Goal: Complete application form: Complete application form

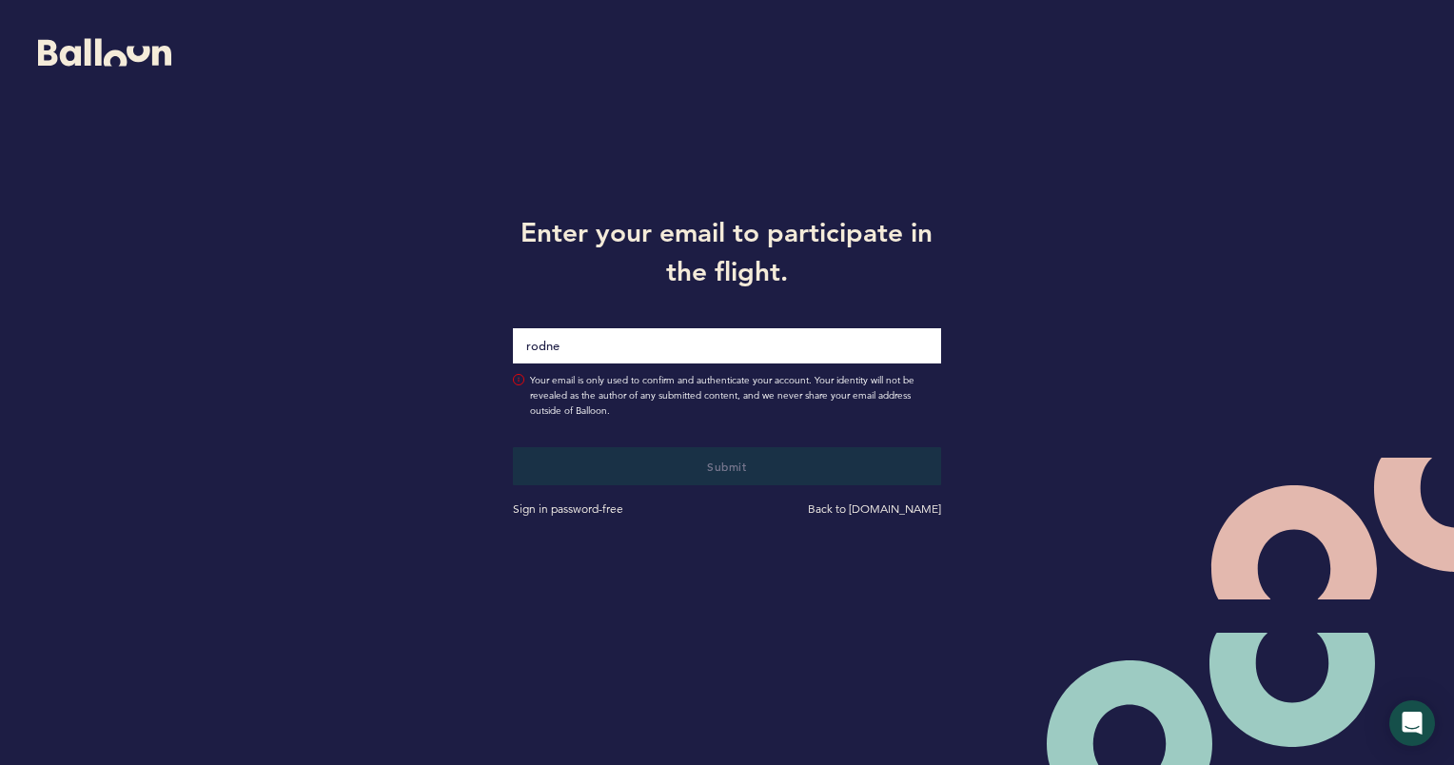
type input "[PERSON_NAME][EMAIL_ADDRESS][PERSON_NAME][DOMAIN_NAME]"
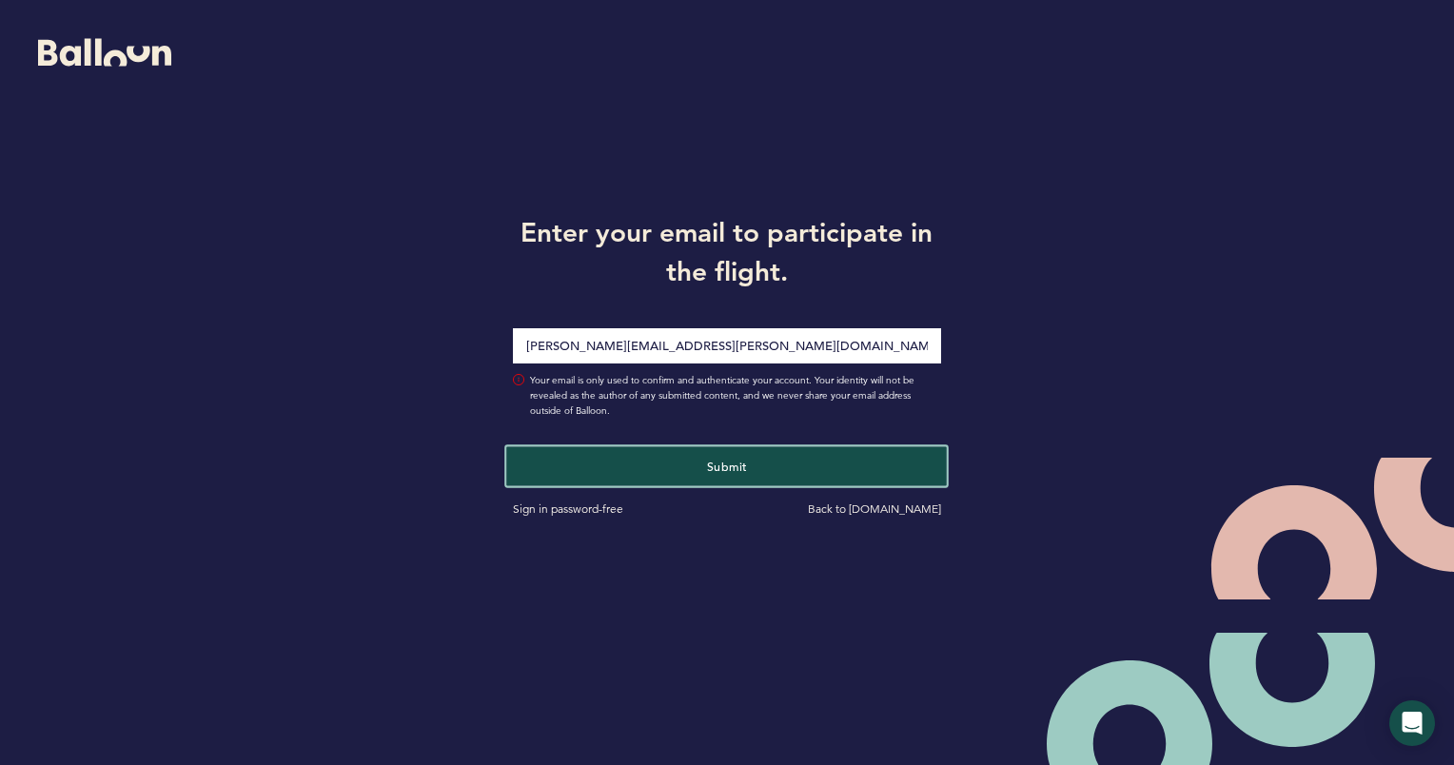
click at [670, 463] on button "Submit" at bounding box center [727, 465] width 440 height 39
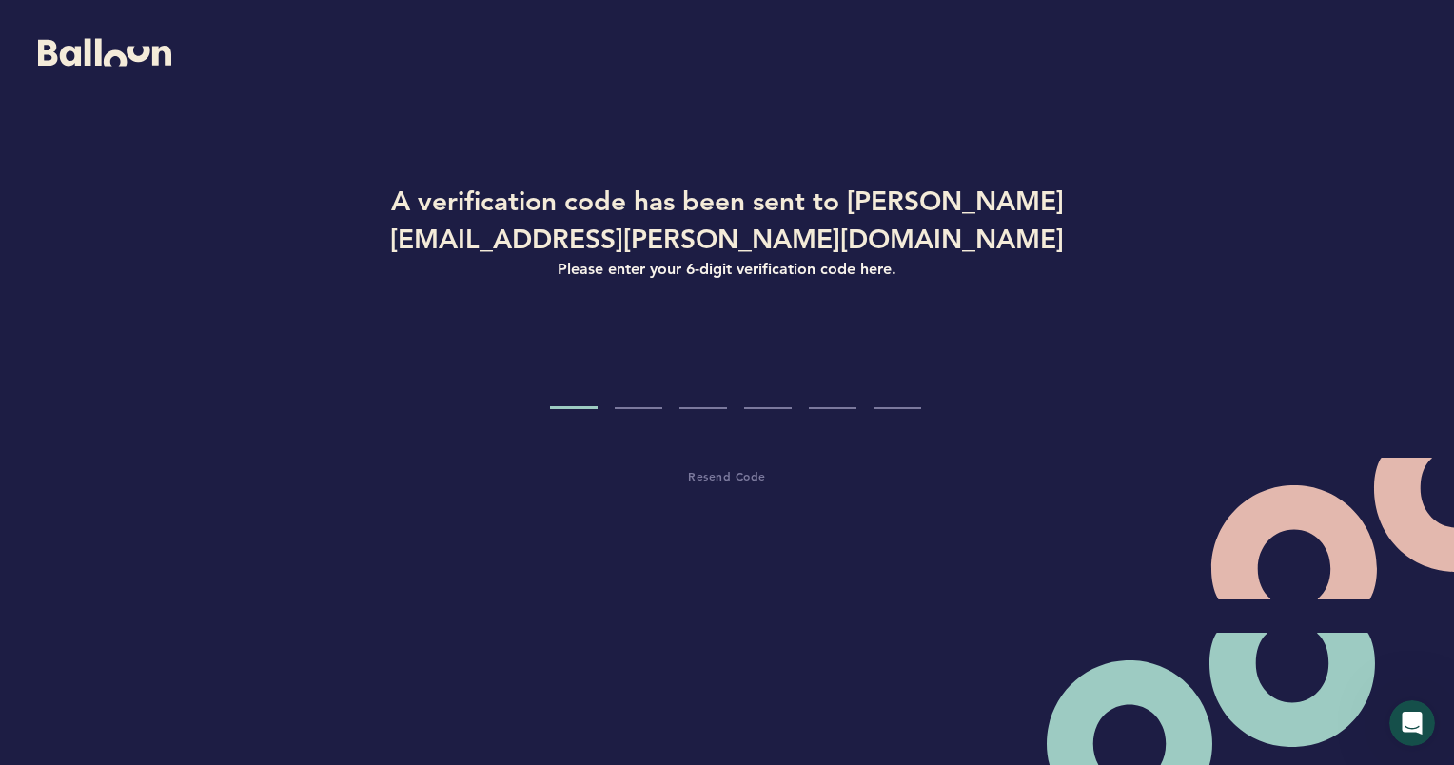
click at [588, 386] on input "Code digit 1" at bounding box center [574, 373] width 48 height 71
type input "2"
type input "9"
type input "5"
type input "7"
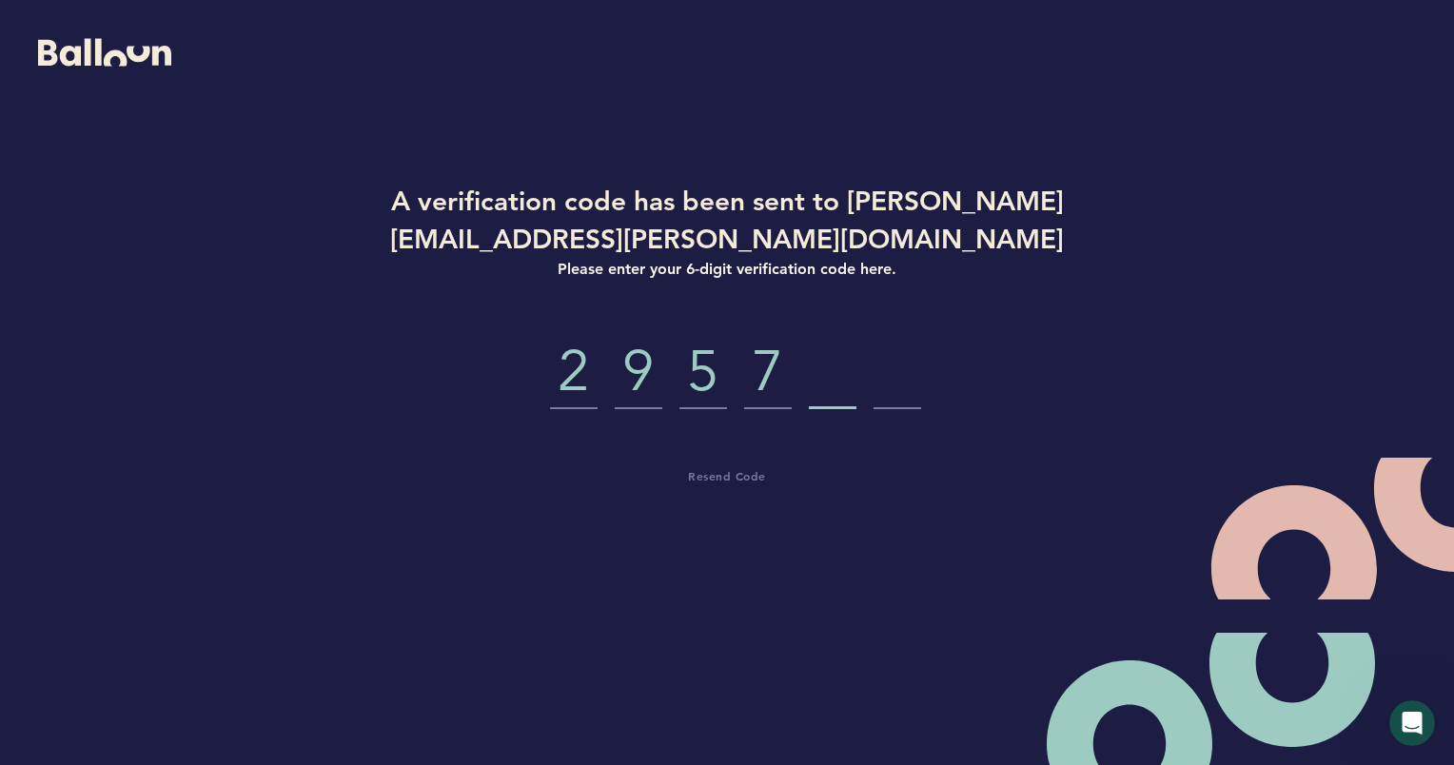
type input "1"
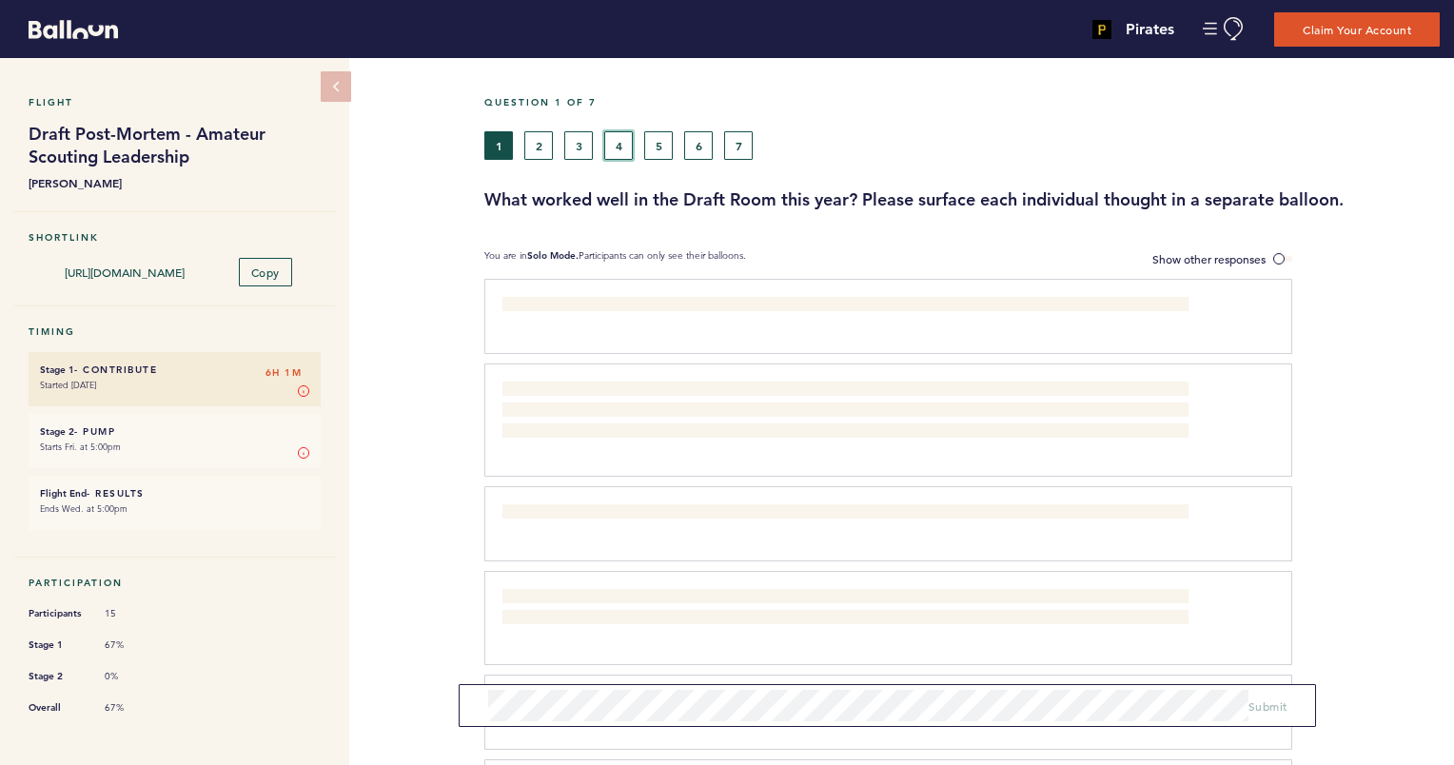
click at [623, 149] on button "4" at bounding box center [618, 145] width 29 height 29
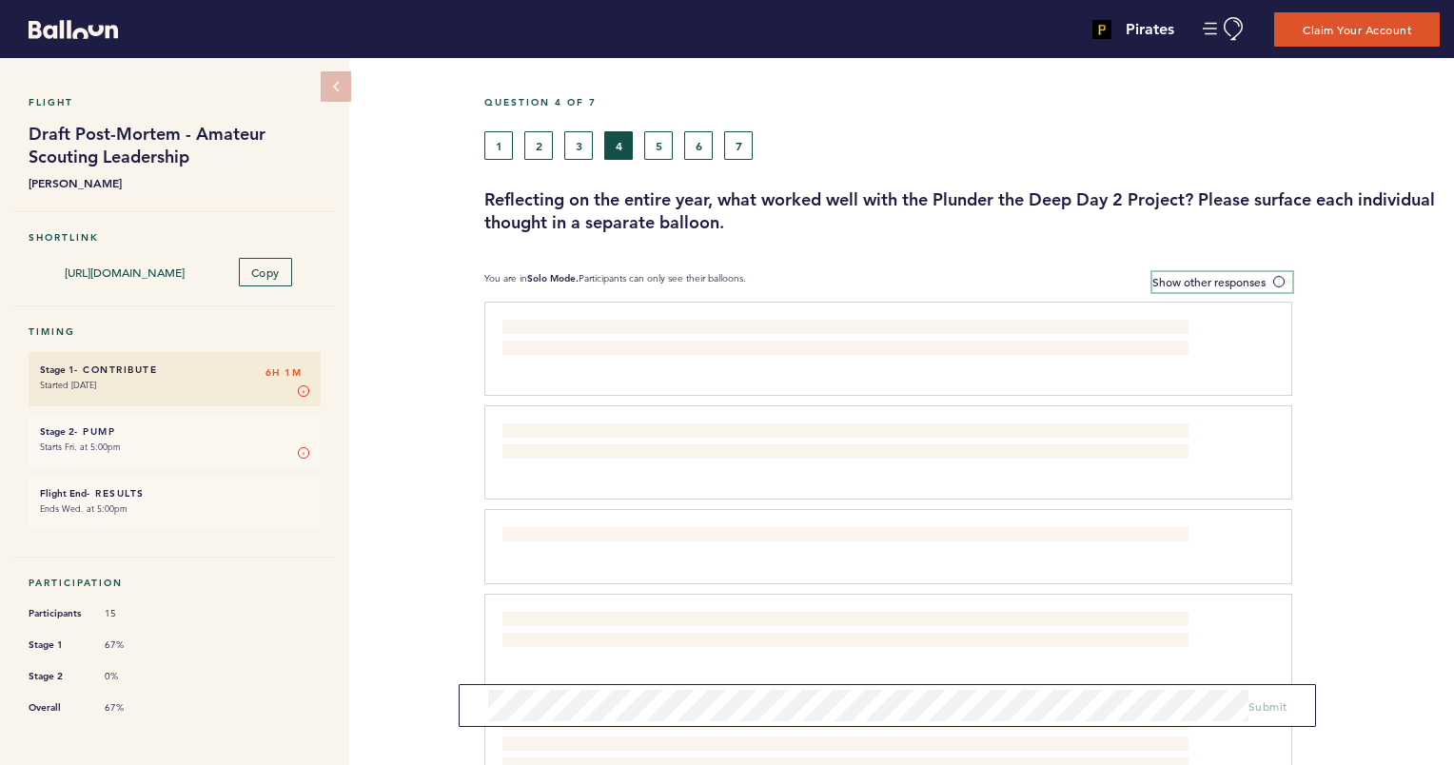
click at [1230, 282] on span "Show other responses" at bounding box center [1208, 281] width 113 height 15
click at [0, 0] on input "Show other responses" at bounding box center [0, 0] width 0 height 0
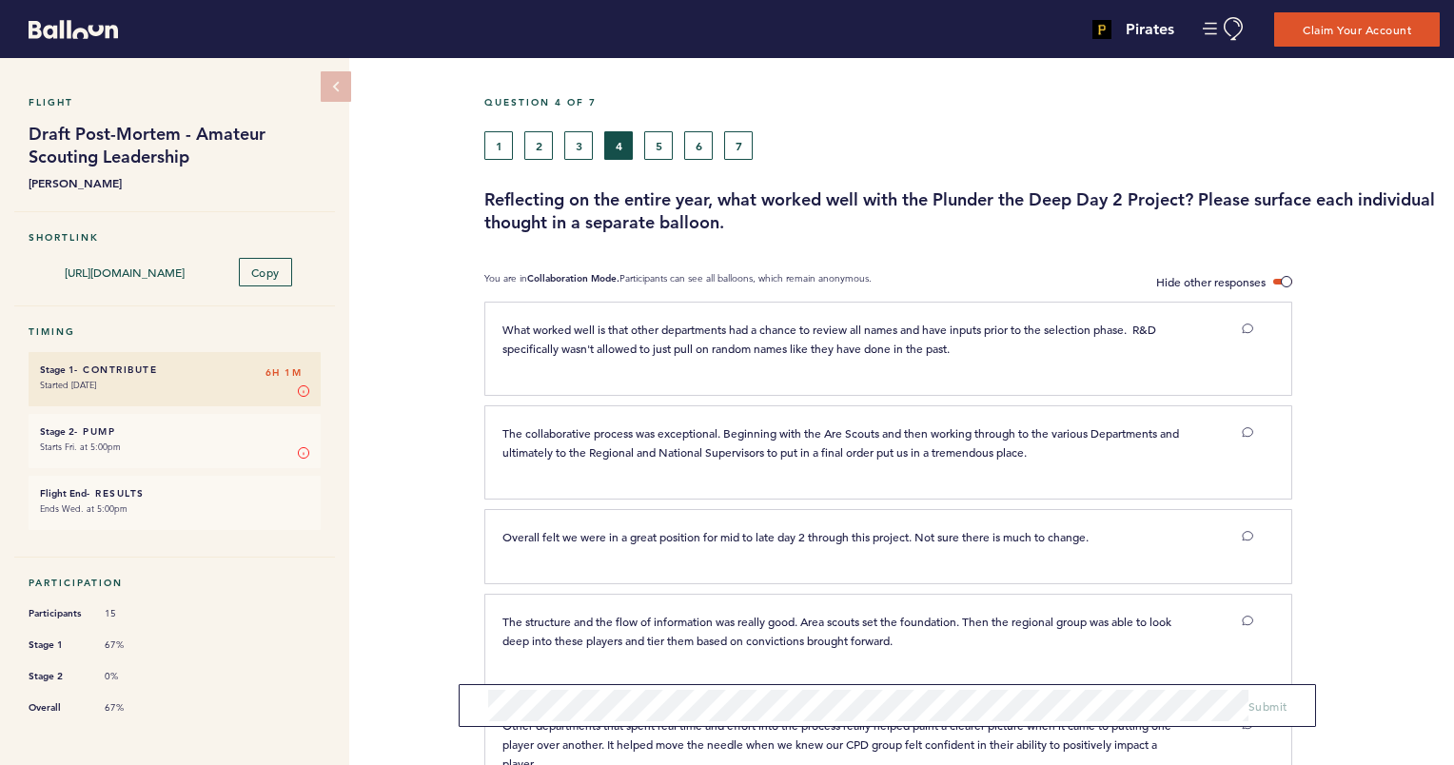
click at [1400, 419] on div at bounding box center [1373, 459] width 162 height 99
click at [653, 141] on button "5" at bounding box center [658, 145] width 29 height 29
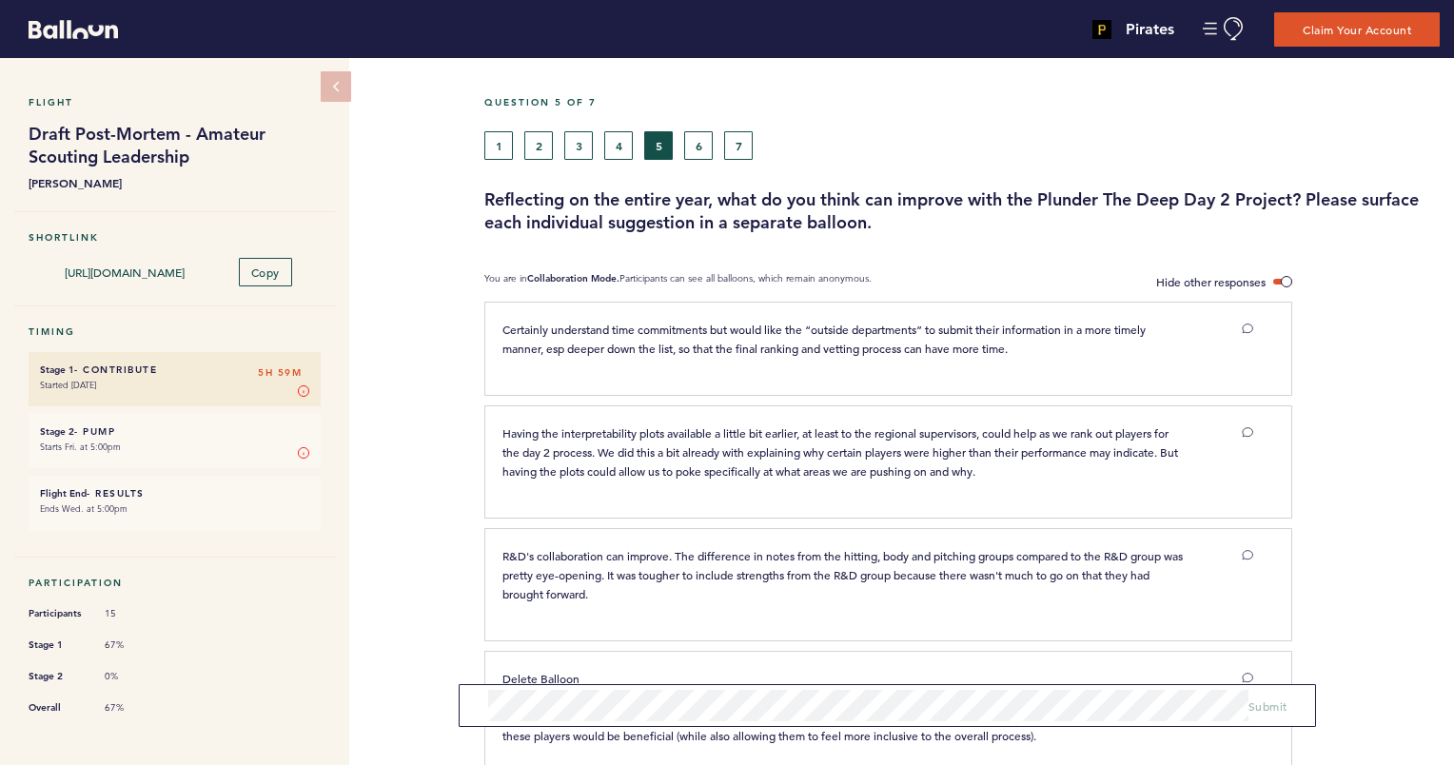
drag, startPoint x: 1344, startPoint y: 297, endPoint x: 1346, endPoint y: 350, distance: 53.3
click at [1346, 350] on div "Question 5 of 7 1 2 3 4 5 6 7 Reflecting on the entire year, what do you think …" at bounding box center [968, 703] width 969 height 1291
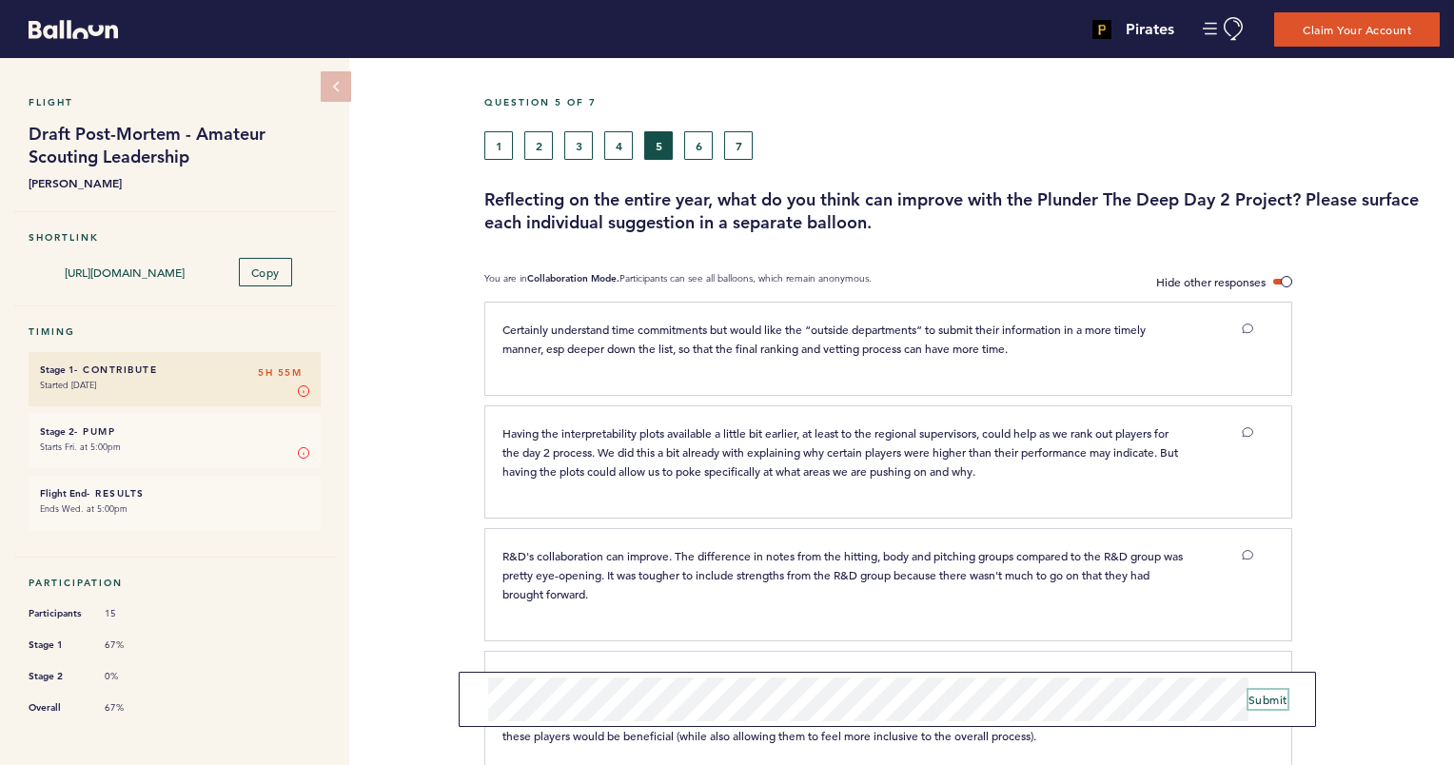
click at [1249, 708] on button "Submit" at bounding box center [1267, 699] width 39 height 19
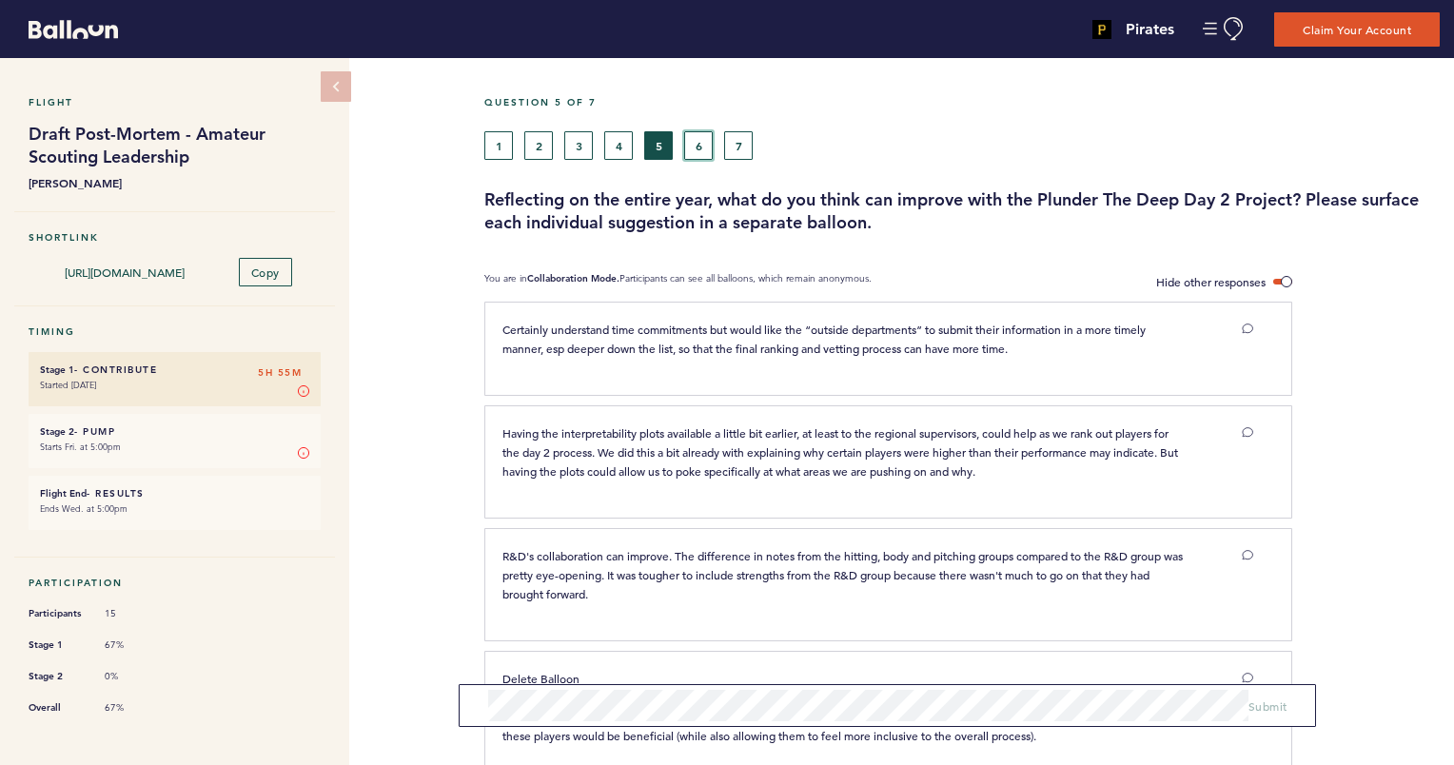
click at [693, 144] on button "6" at bounding box center [698, 145] width 29 height 29
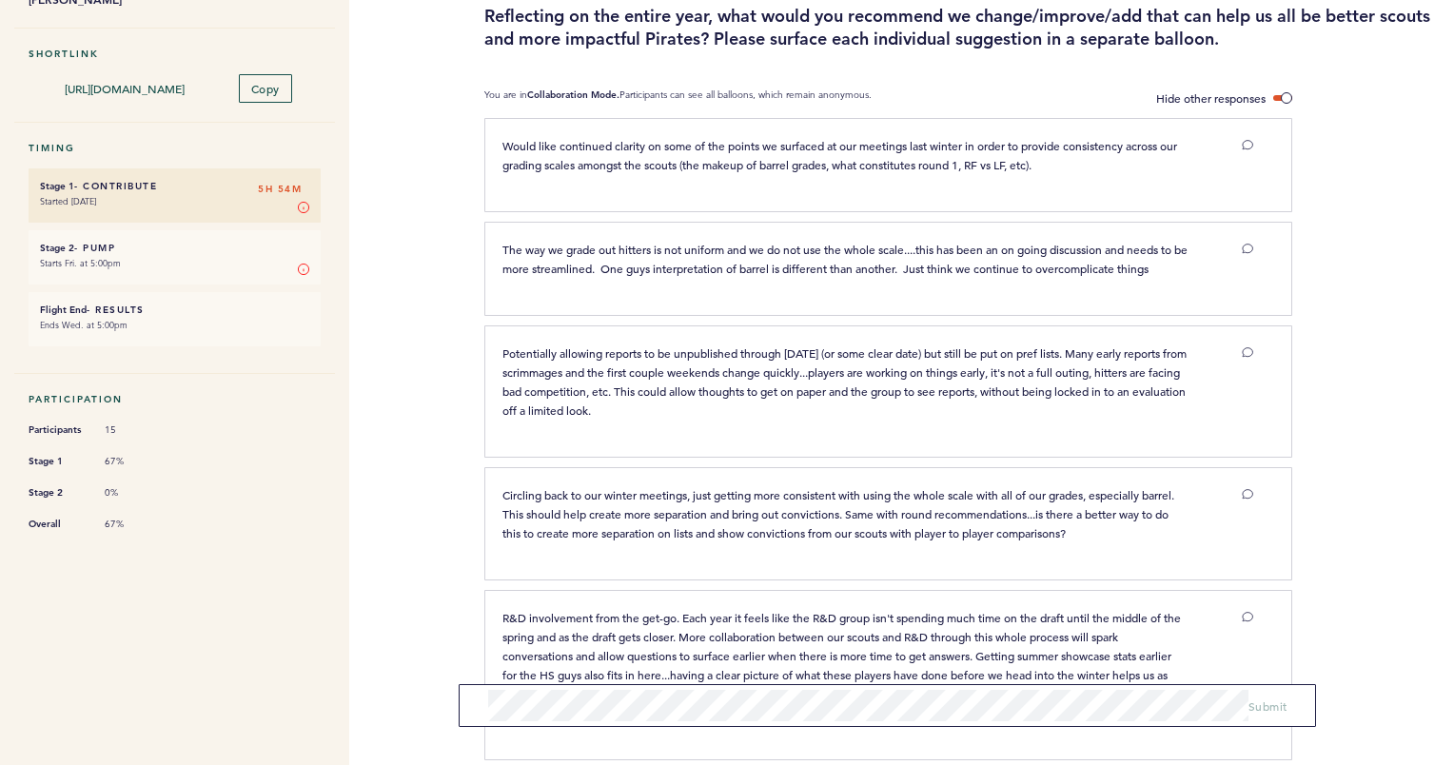
scroll to position [139, 0]
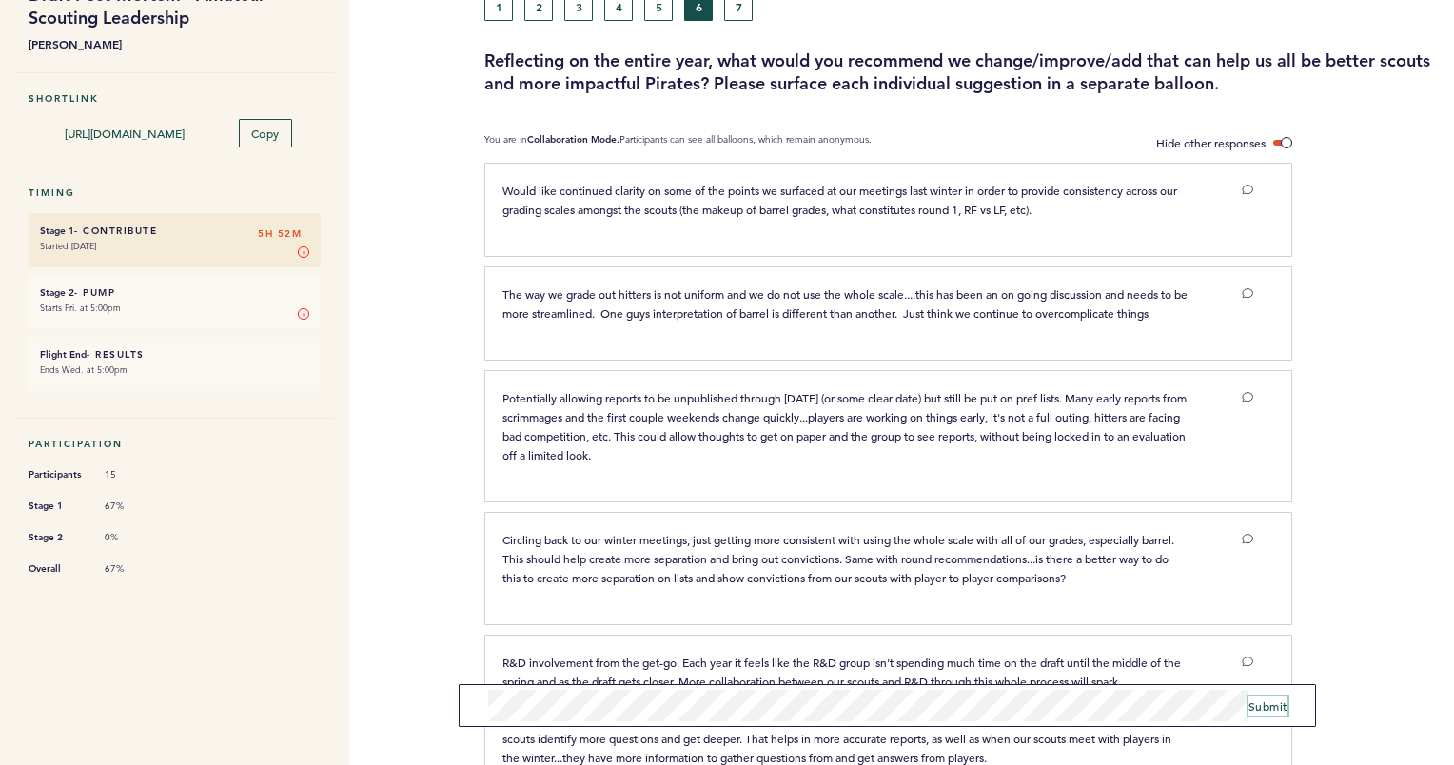
click at [1271, 713] on button "Submit" at bounding box center [1267, 705] width 39 height 19
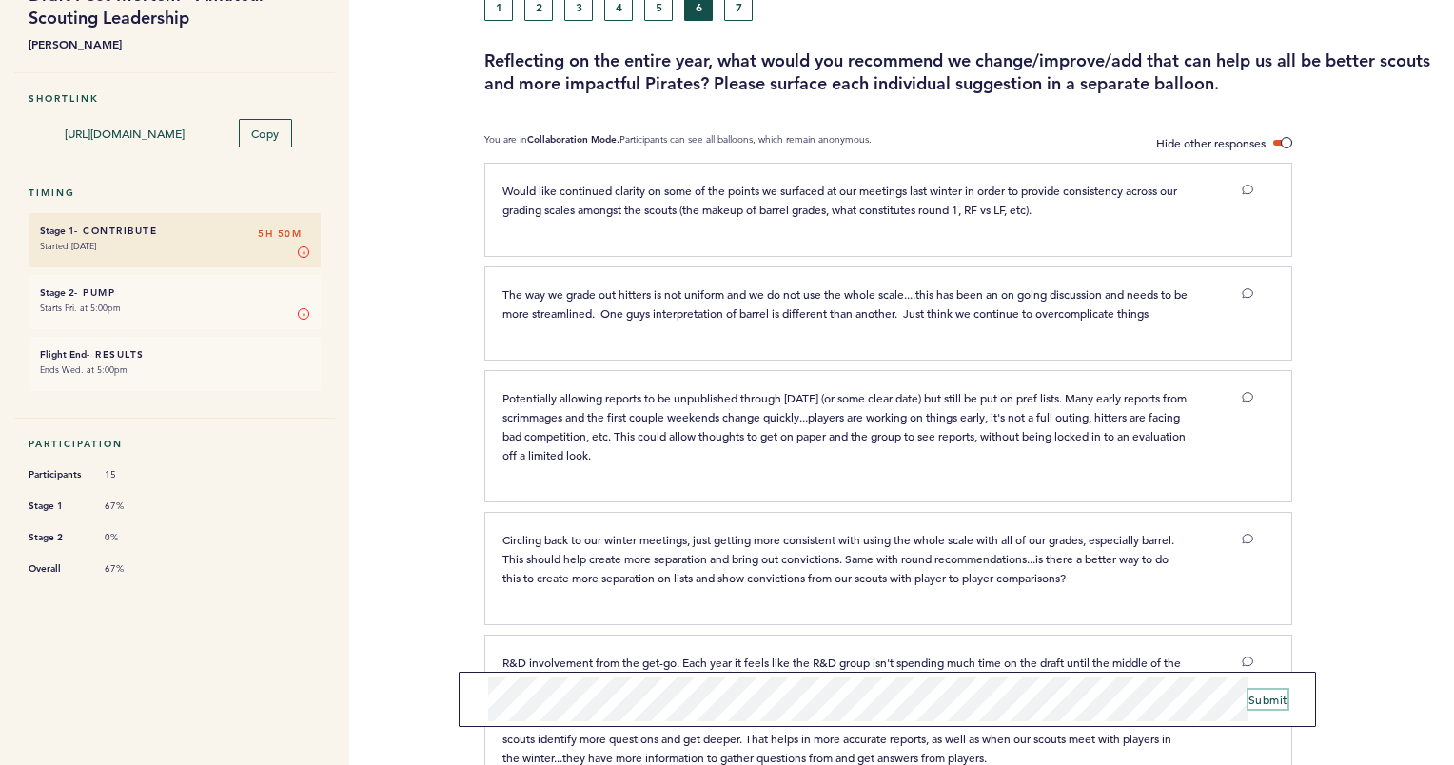
click at [1265, 700] on span "Submit" at bounding box center [1267, 699] width 39 height 15
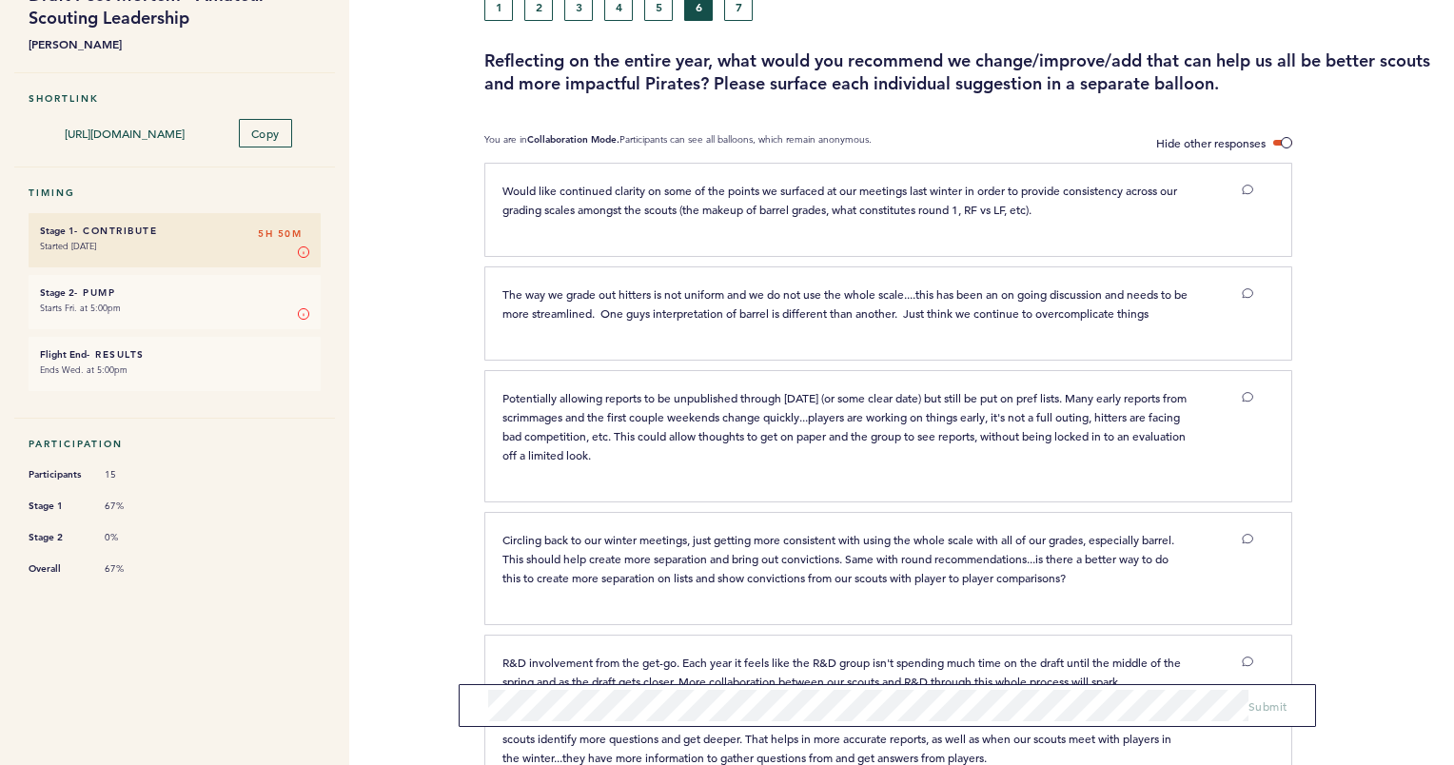
click at [1366, 628] on div at bounding box center [1373, 576] width 162 height 118
click at [1277, 141] on span at bounding box center [1282, 143] width 19 height 6
click at [0, 0] on input "Hide other responses" at bounding box center [0, 0] width 0 height 0
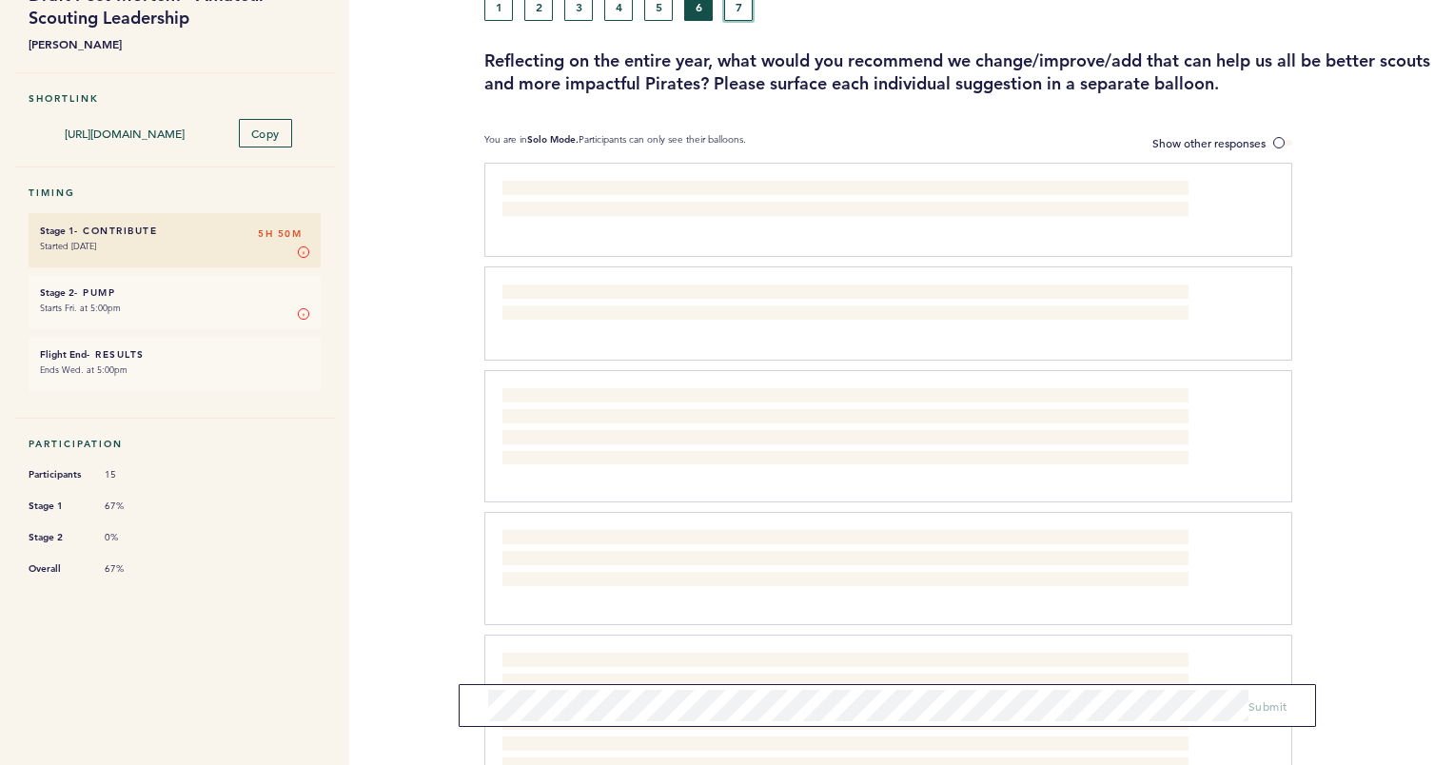
click at [745, 9] on button "7" at bounding box center [738, 6] width 29 height 29
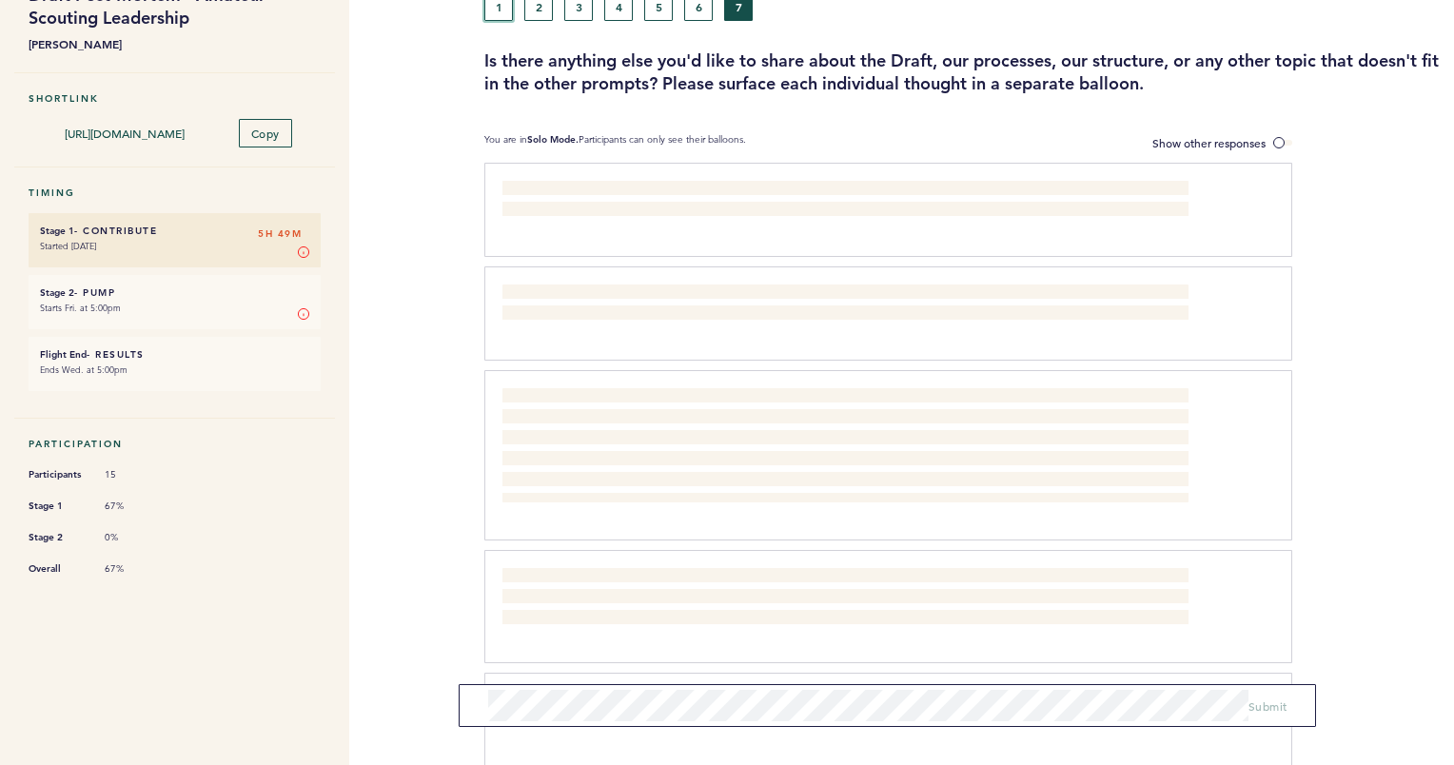
click at [506, 15] on button "1" at bounding box center [498, 6] width 29 height 29
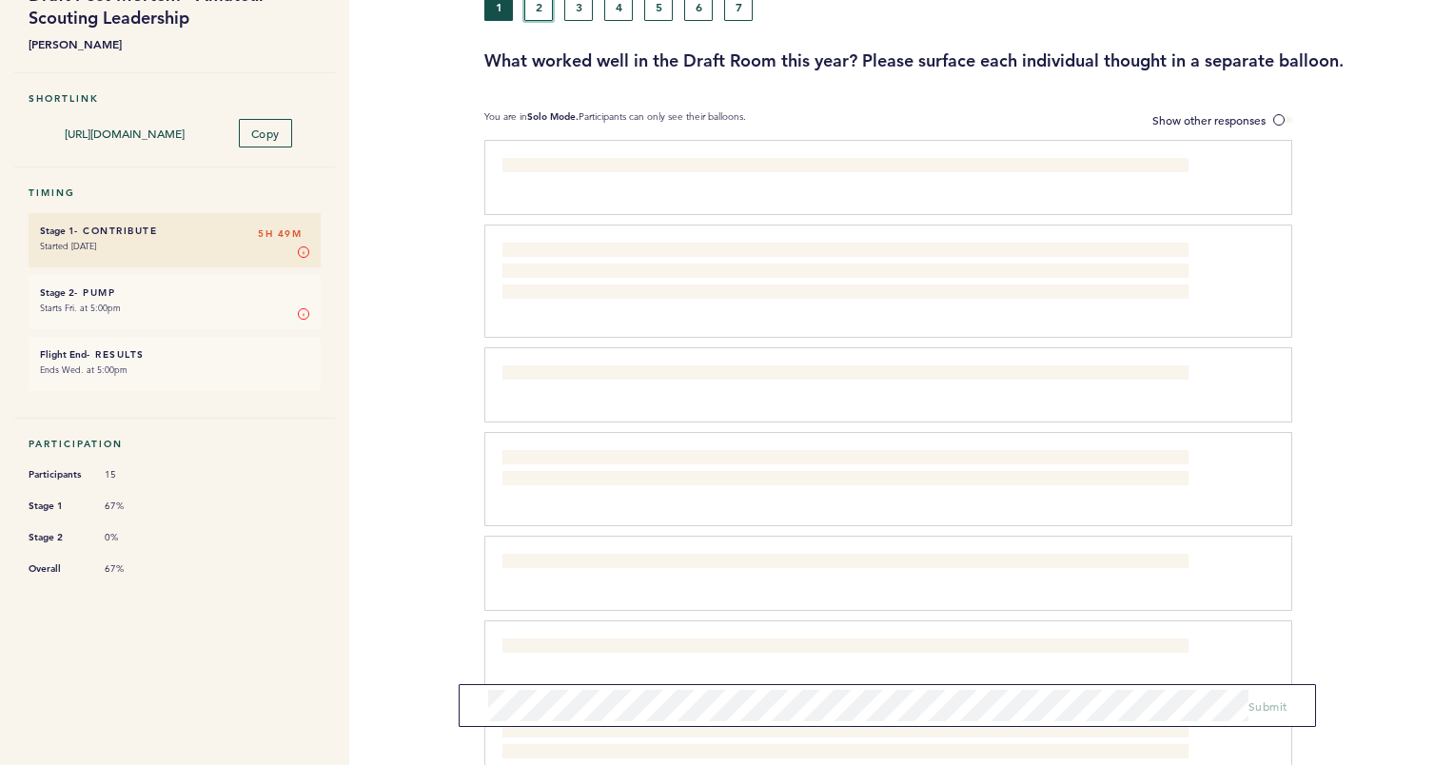
click at [540, 18] on button "2" at bounding box center [538, 6] width 29 height 29
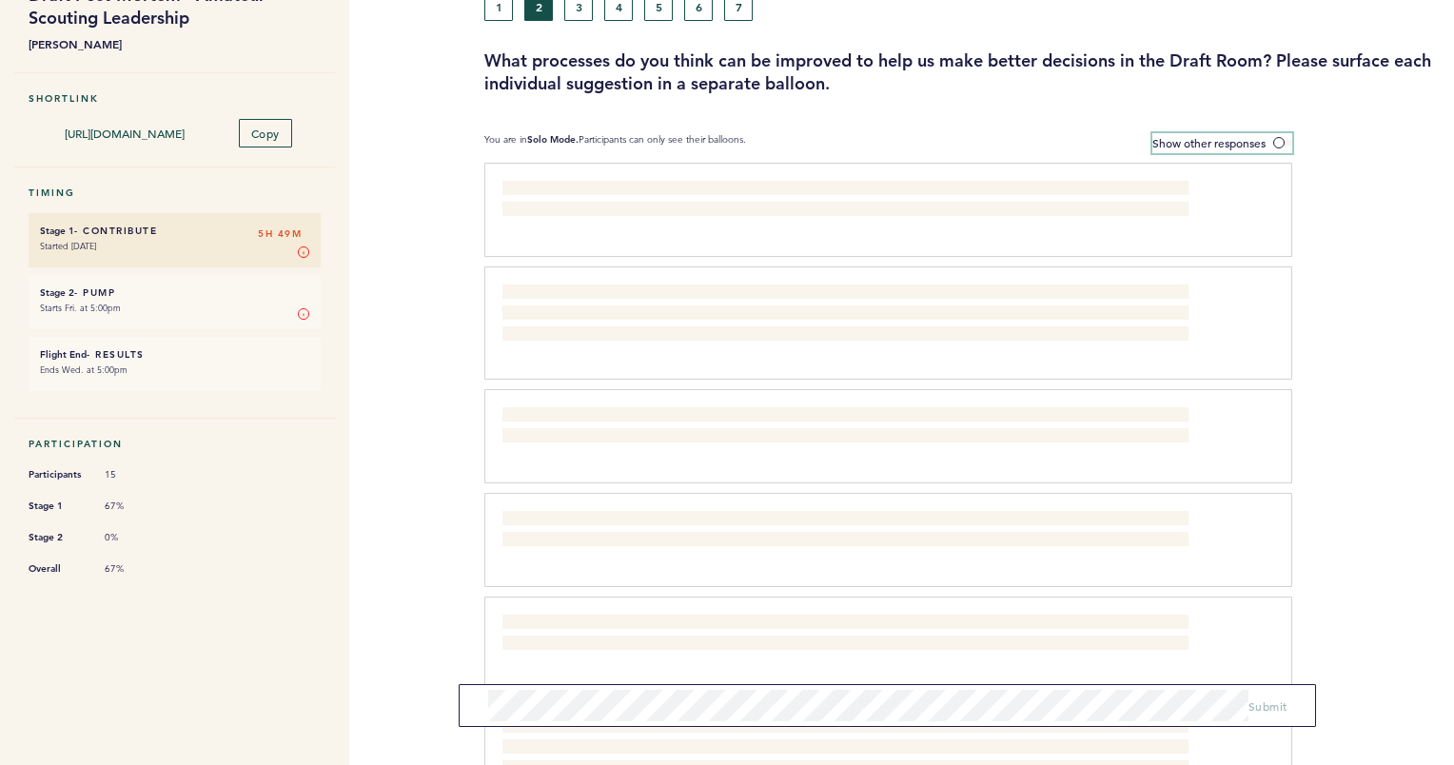
click at [1282, 142] on span at bounding box center [1282, 143] width 19 height 6
click at [0, 0] on input "Show other responses" at bounding box center [0, 0] width 0 height 0
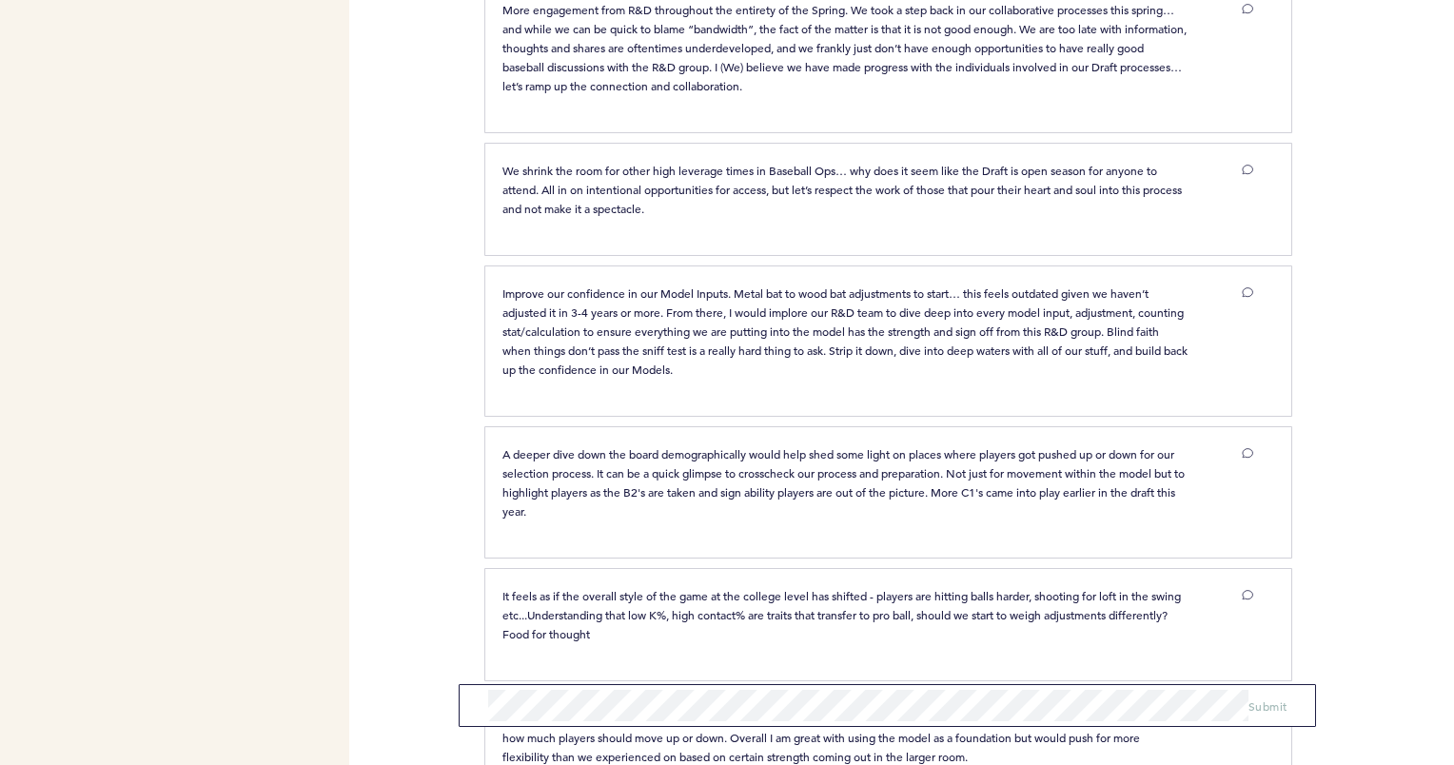
scroll to position [1840, 0]
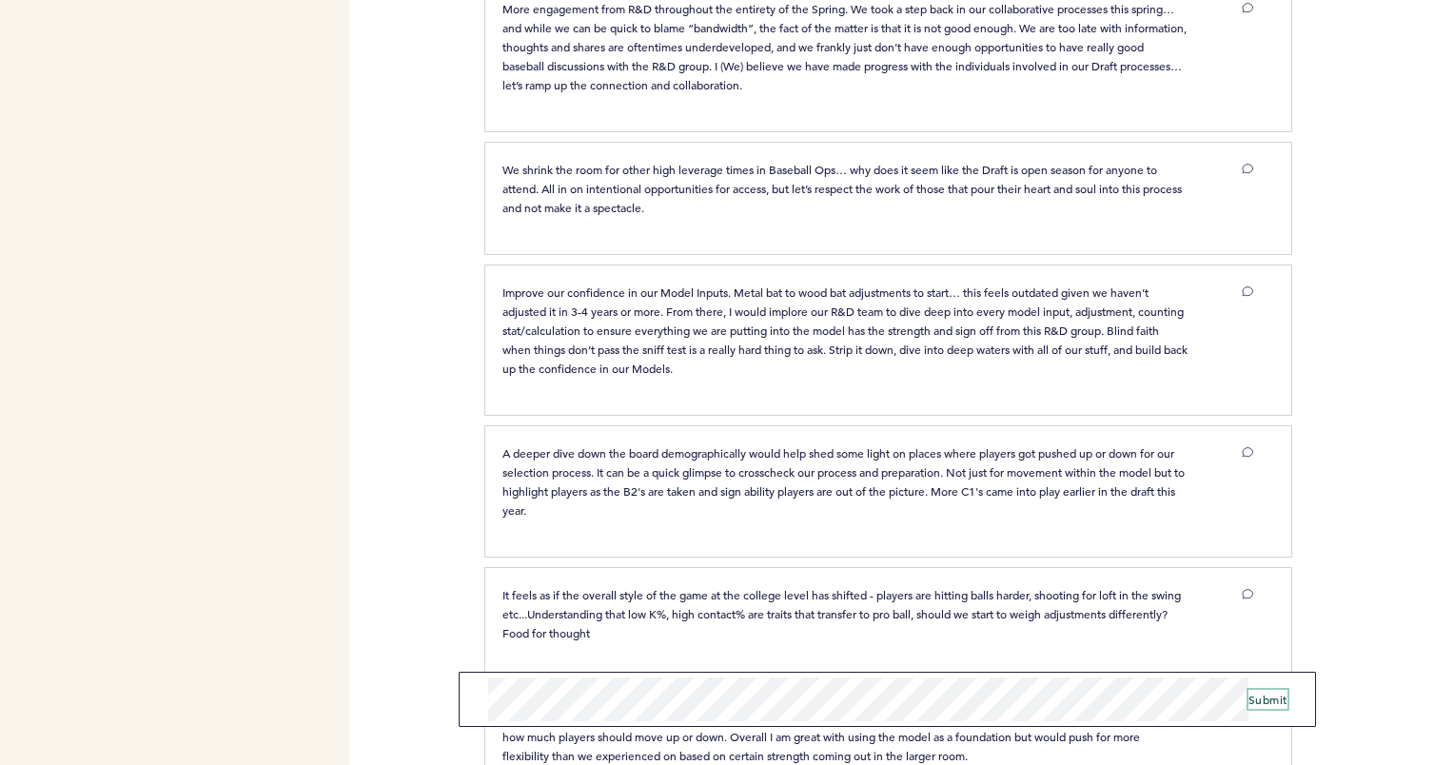
click at [1260, 700] on span "Submit" at bounding box center [1267, 699] width 39 height 15
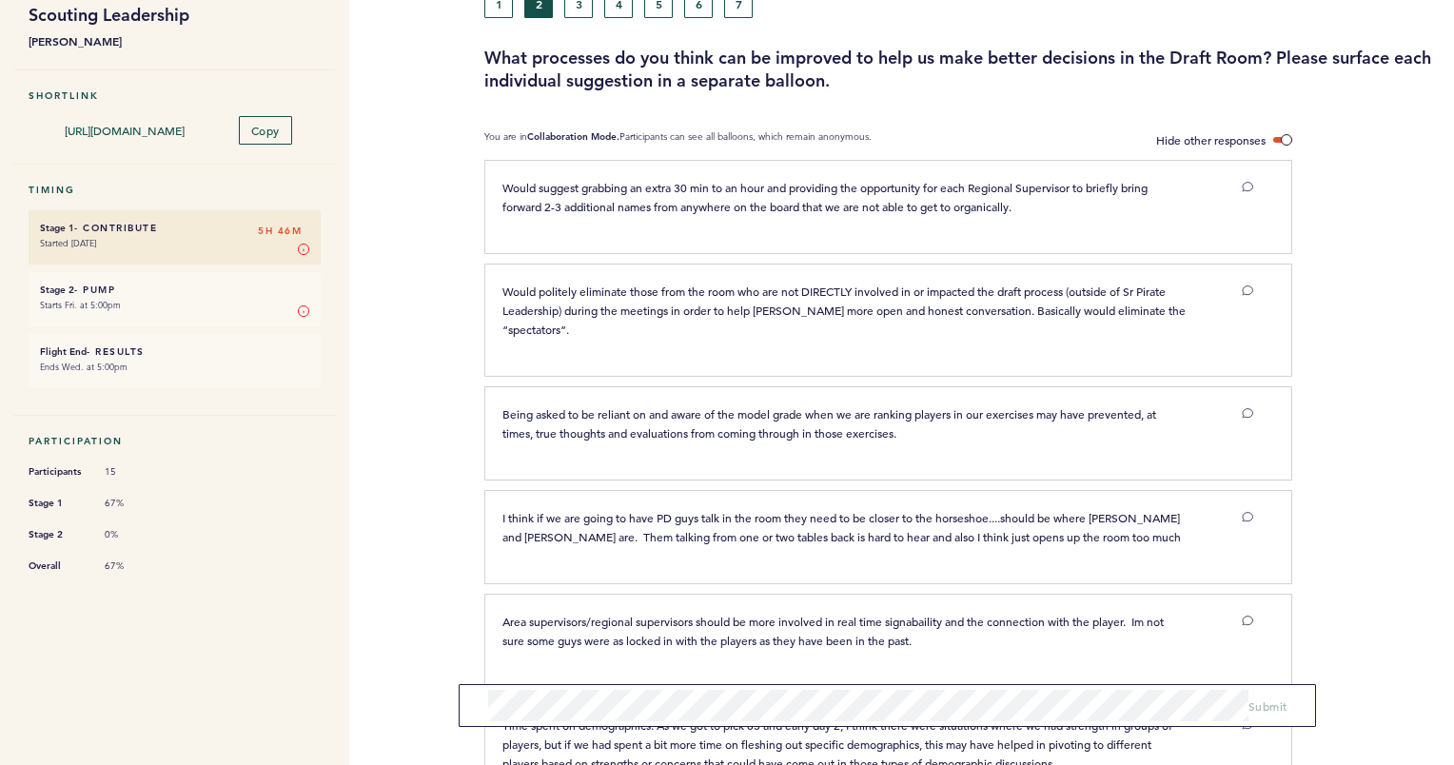
scroll to position [0, 0]
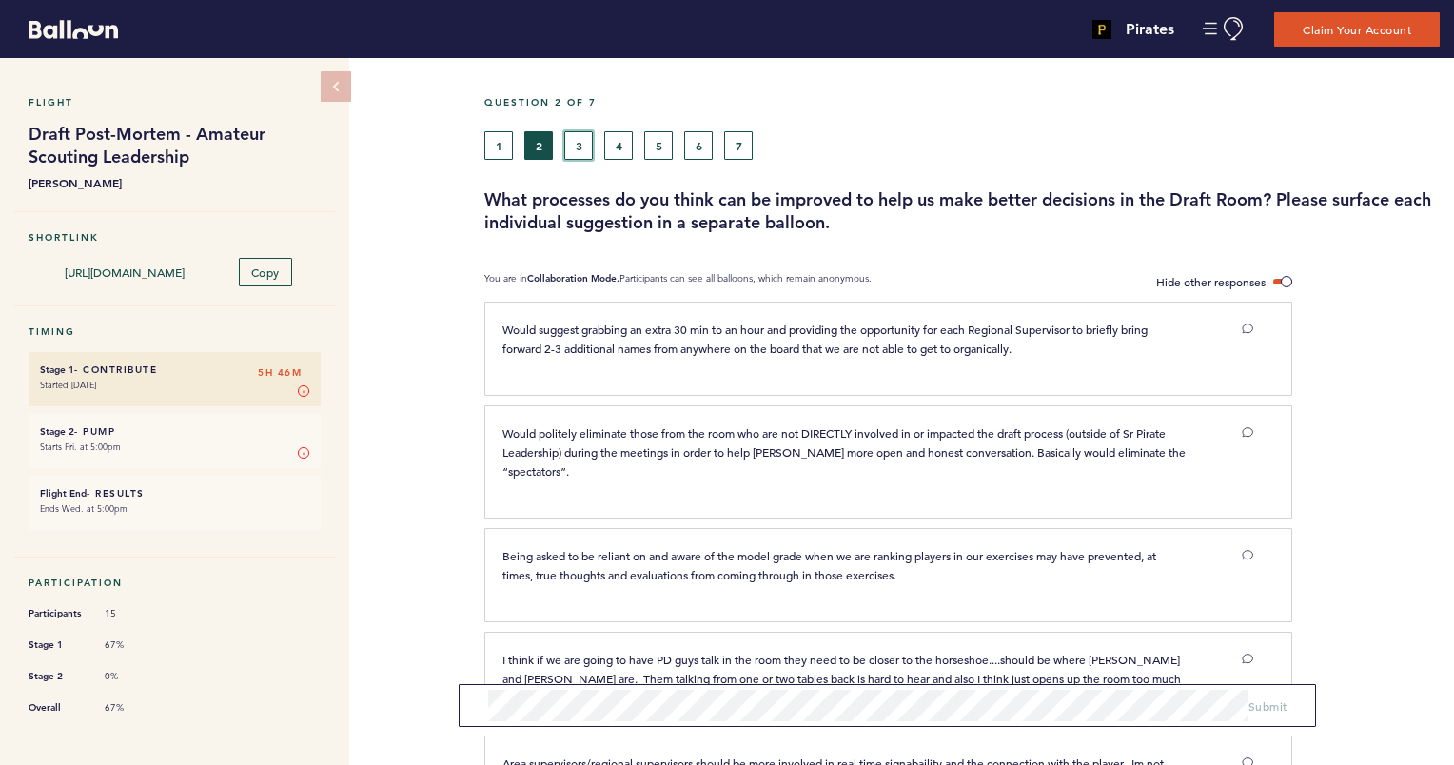
click at [579, 143] on button "3" at bounding box center [578, 145] width 29 height 29
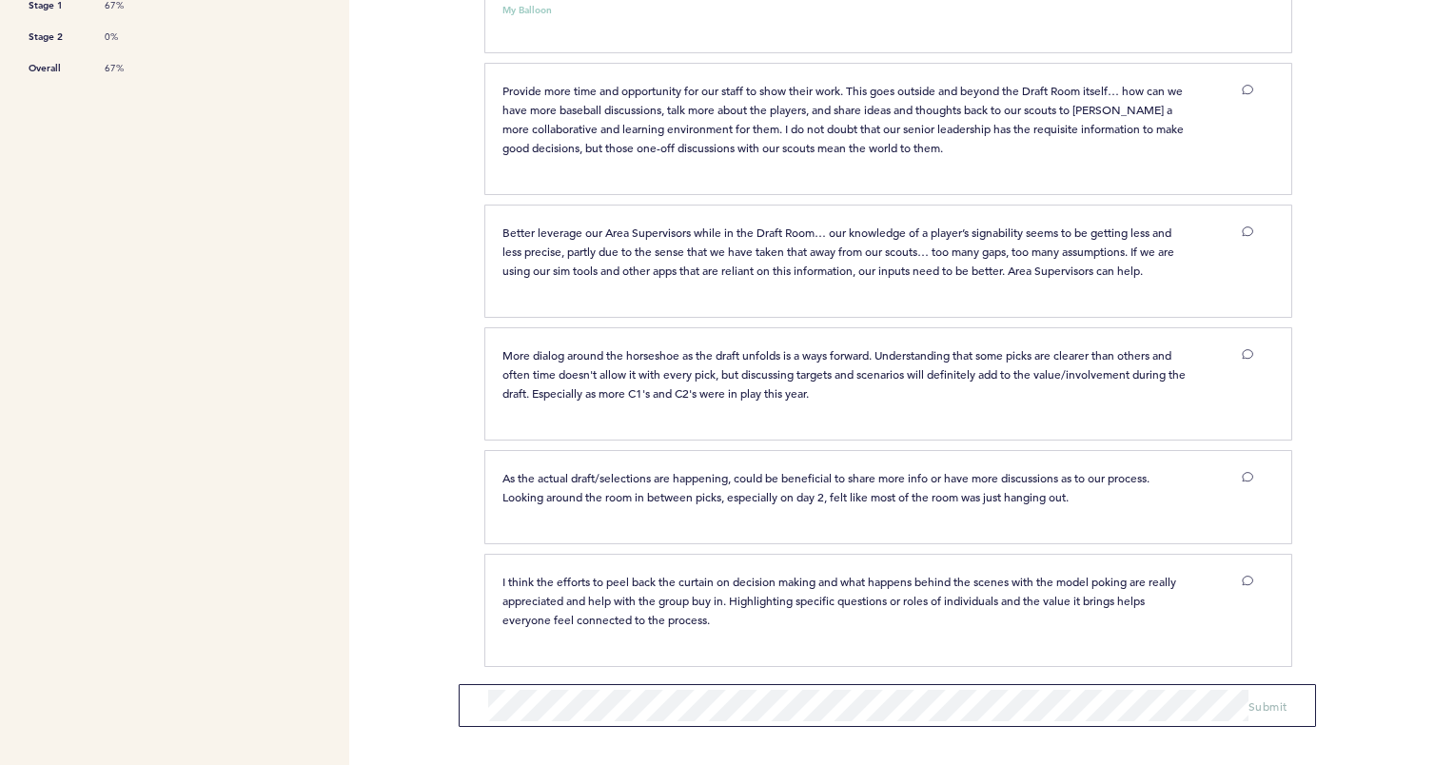
scroll to position [634, 0]
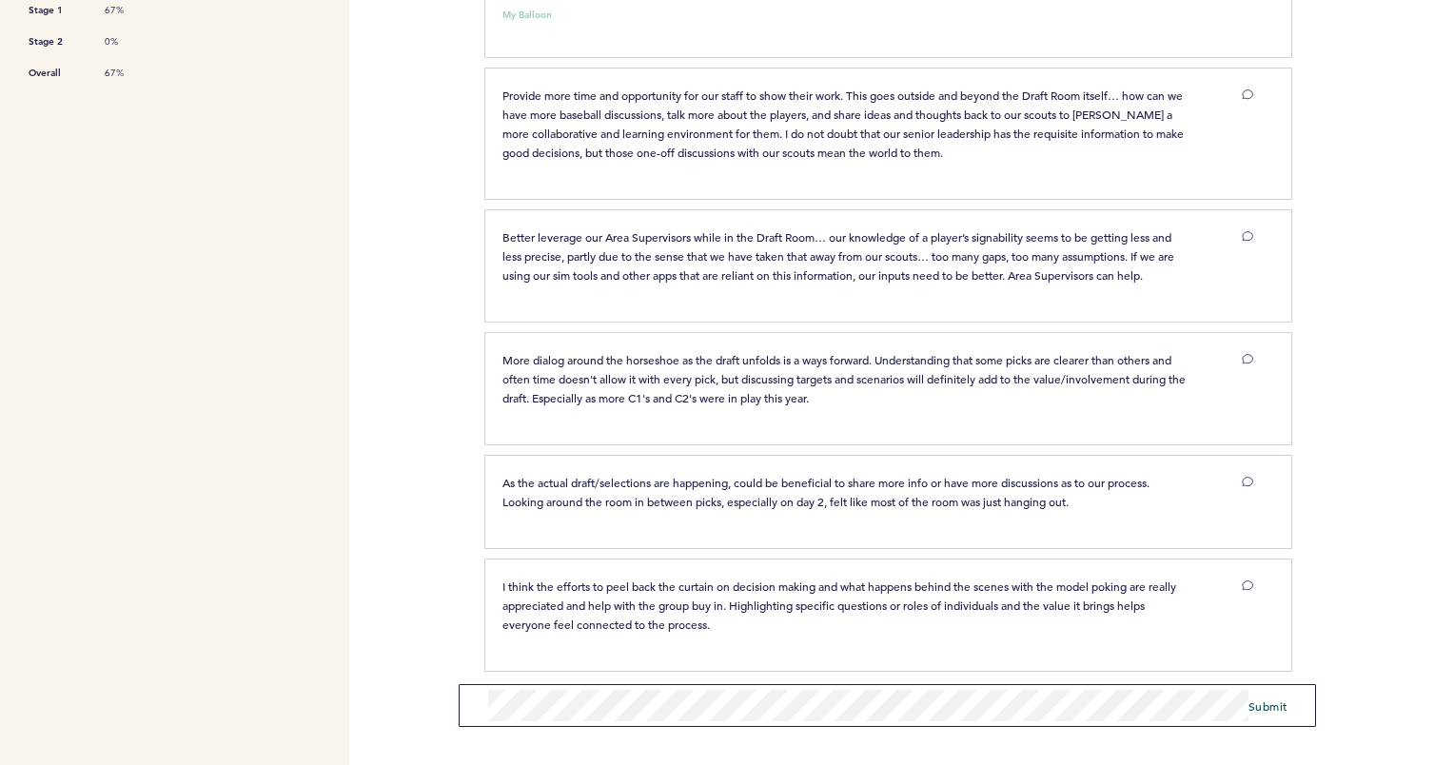
click at [1290, 713] on form "Submit" at bounding box center [888, 705] width 858 height 43
click at [1267, 703] on span "Submit" at bounding box center [1267, 699] width 39 height 15
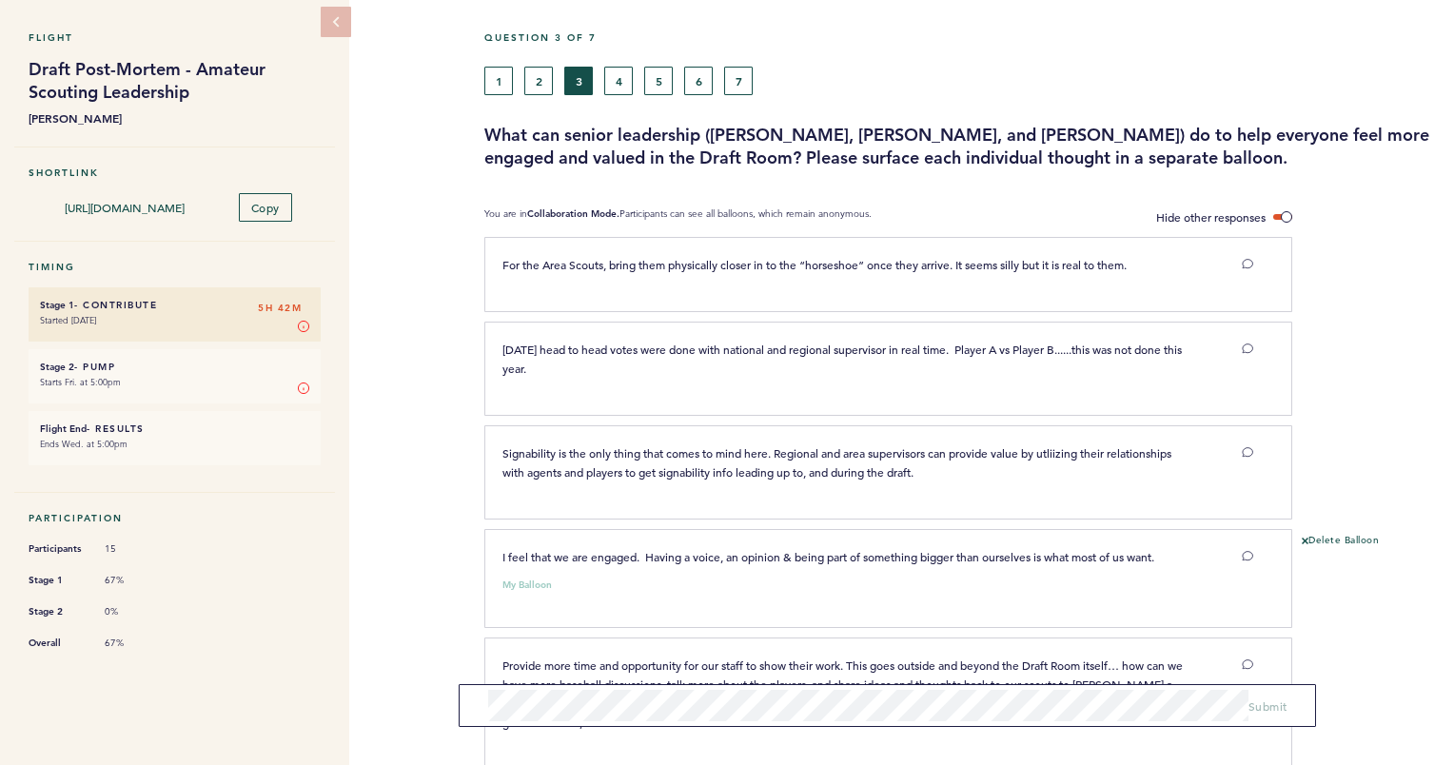
scroll to position [61, 0]
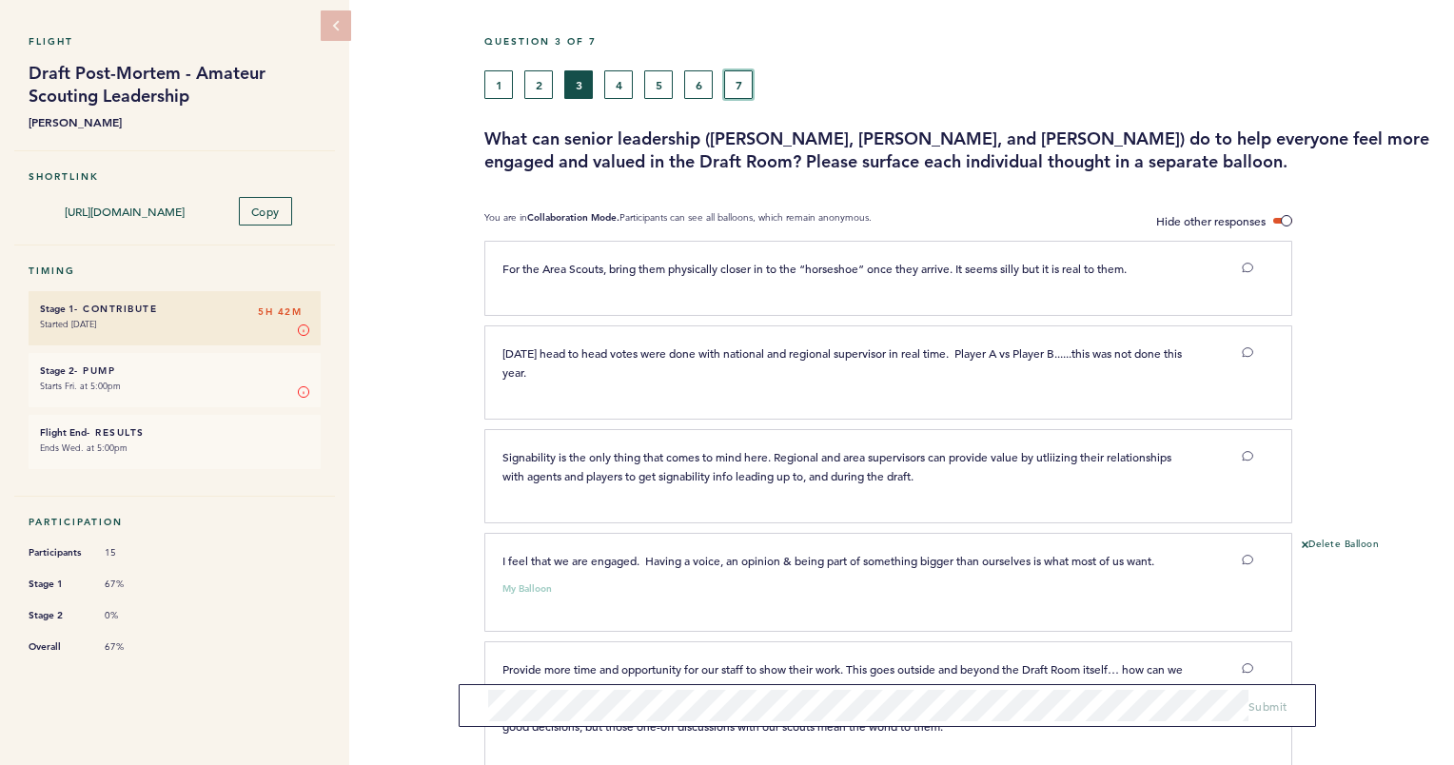
click at [732, 86] on button "7" at bounding box center [738, 84] width 29 height 29
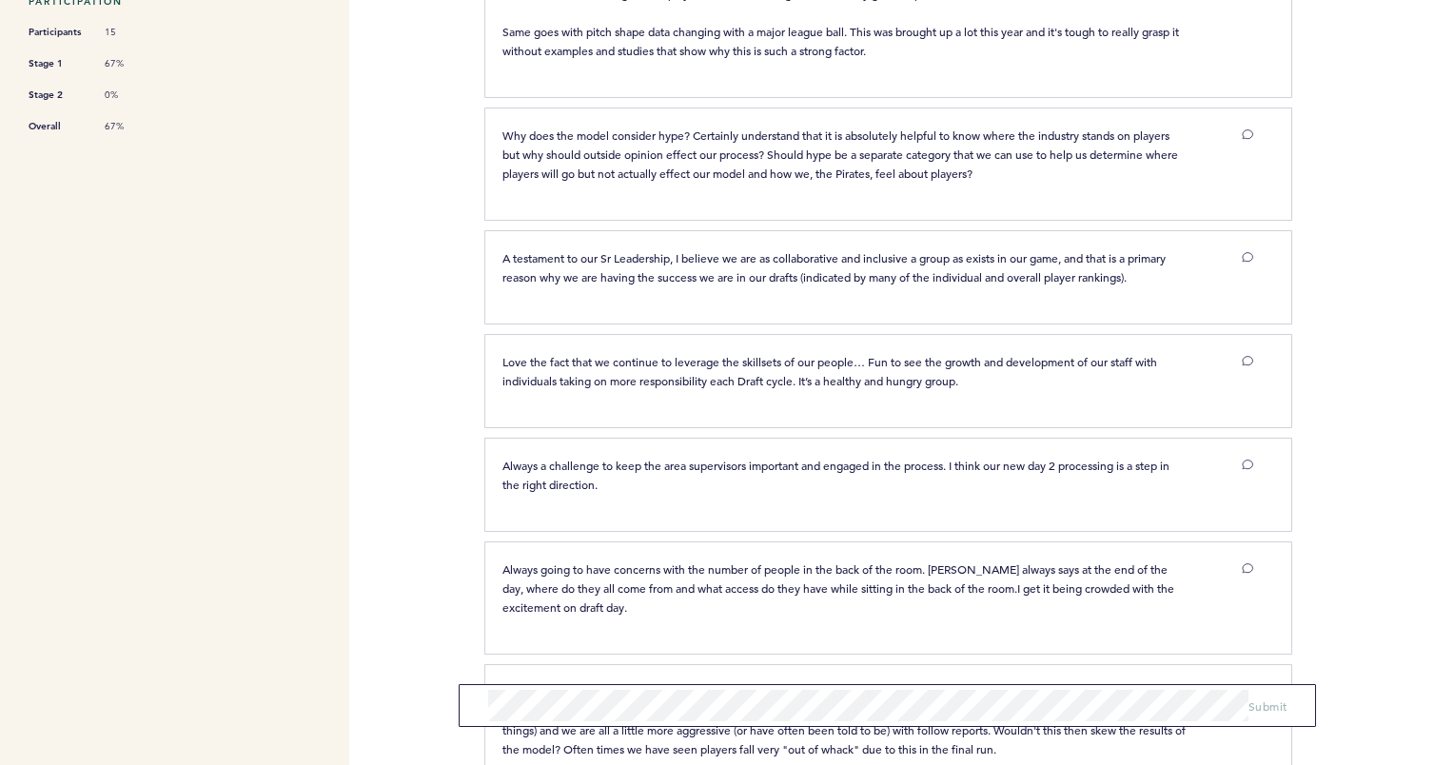
scroll to position [712, 0]
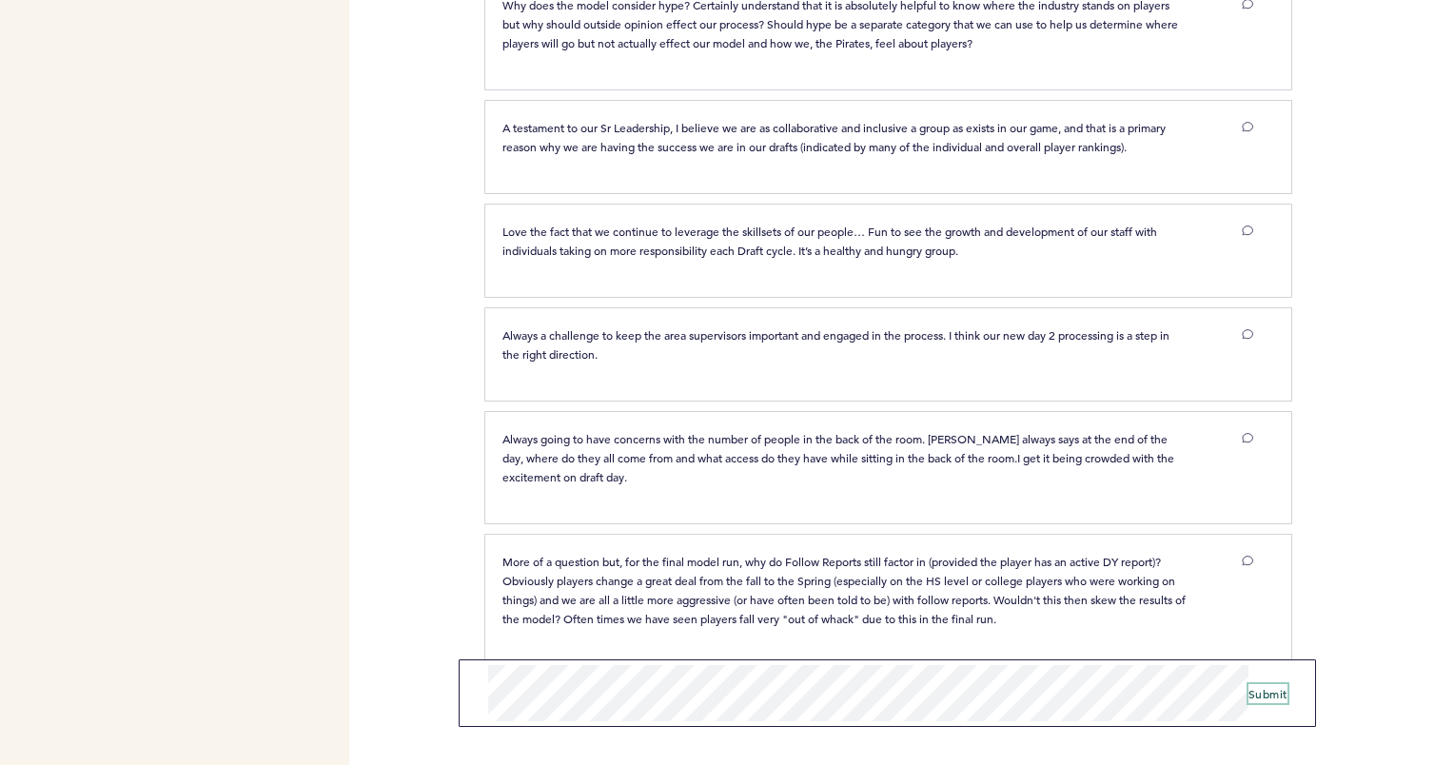
click at [1273, 693] on span "Submit" at bounding box center [1267, 693] width 39 height 15
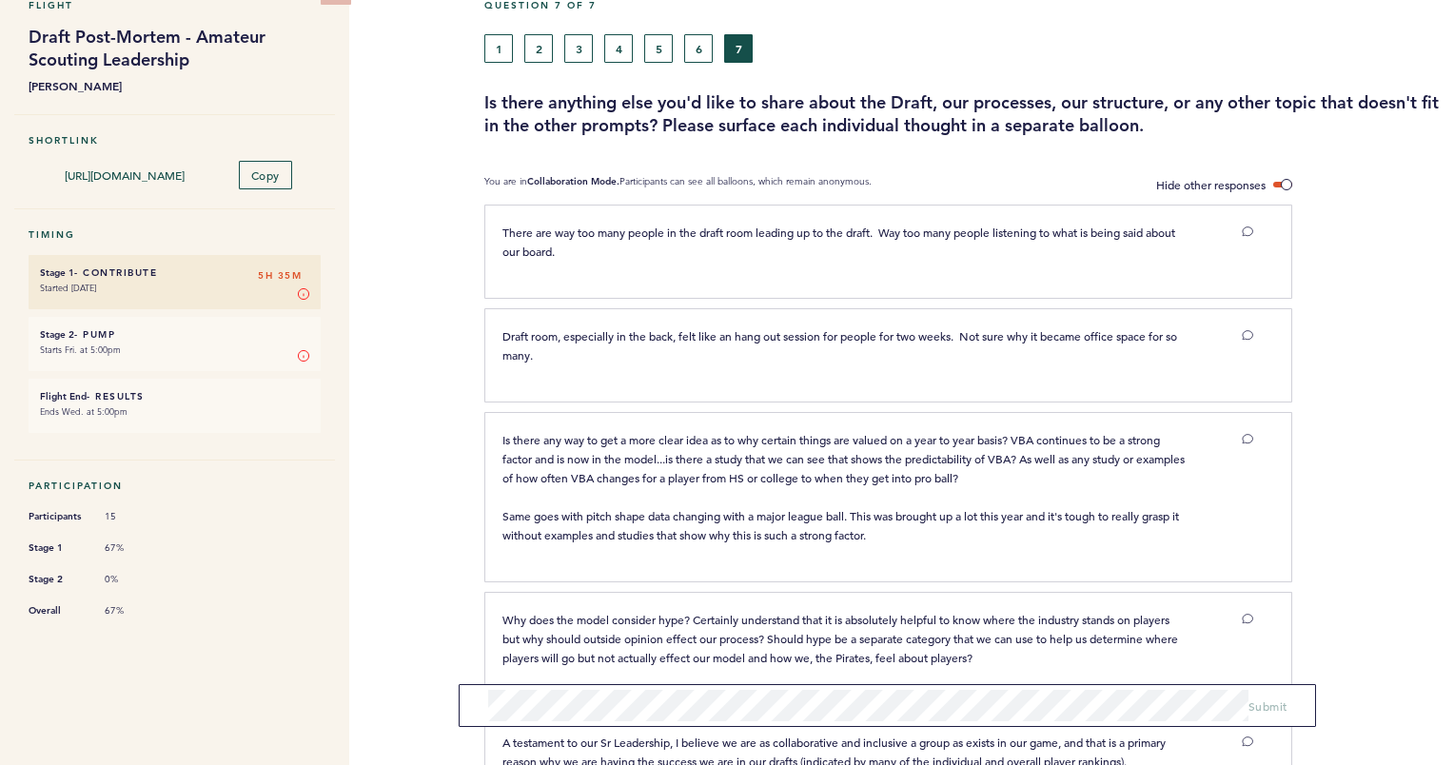
scroll to position [0, 0]
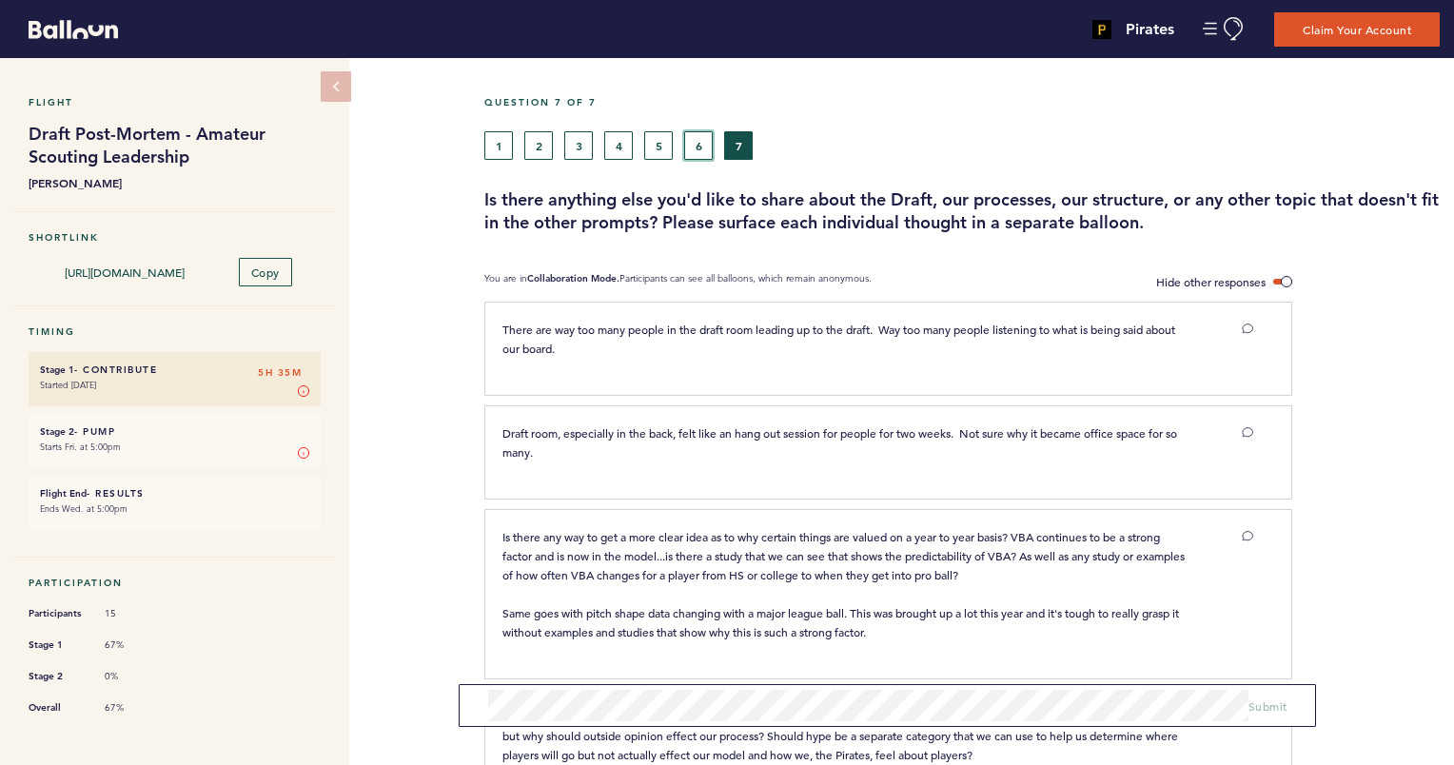
click at [700, 140] on button "6" at bounding box center [698, 145] width 29 height 29
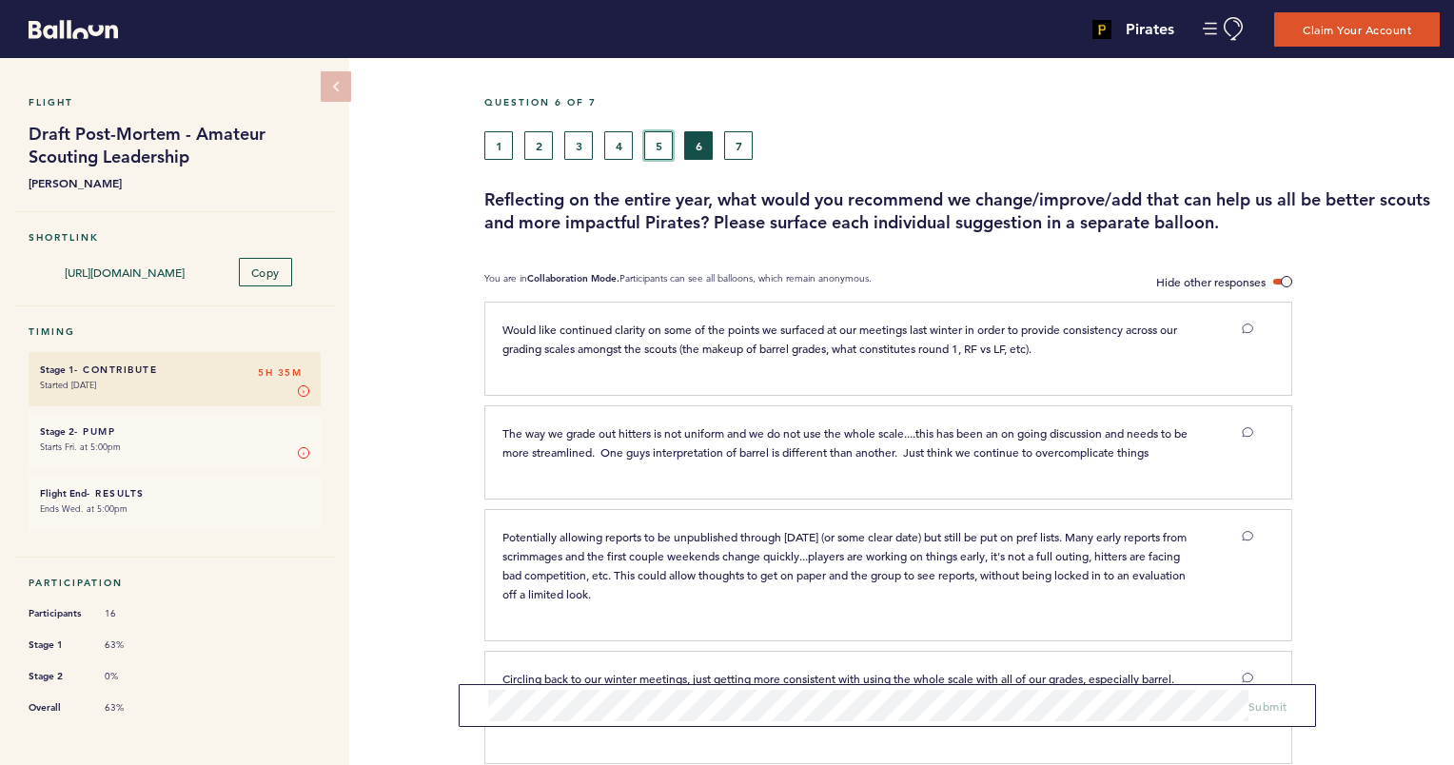
click at [654, 144] on button "5" at bounding box center [658, 145] width 29 height 29
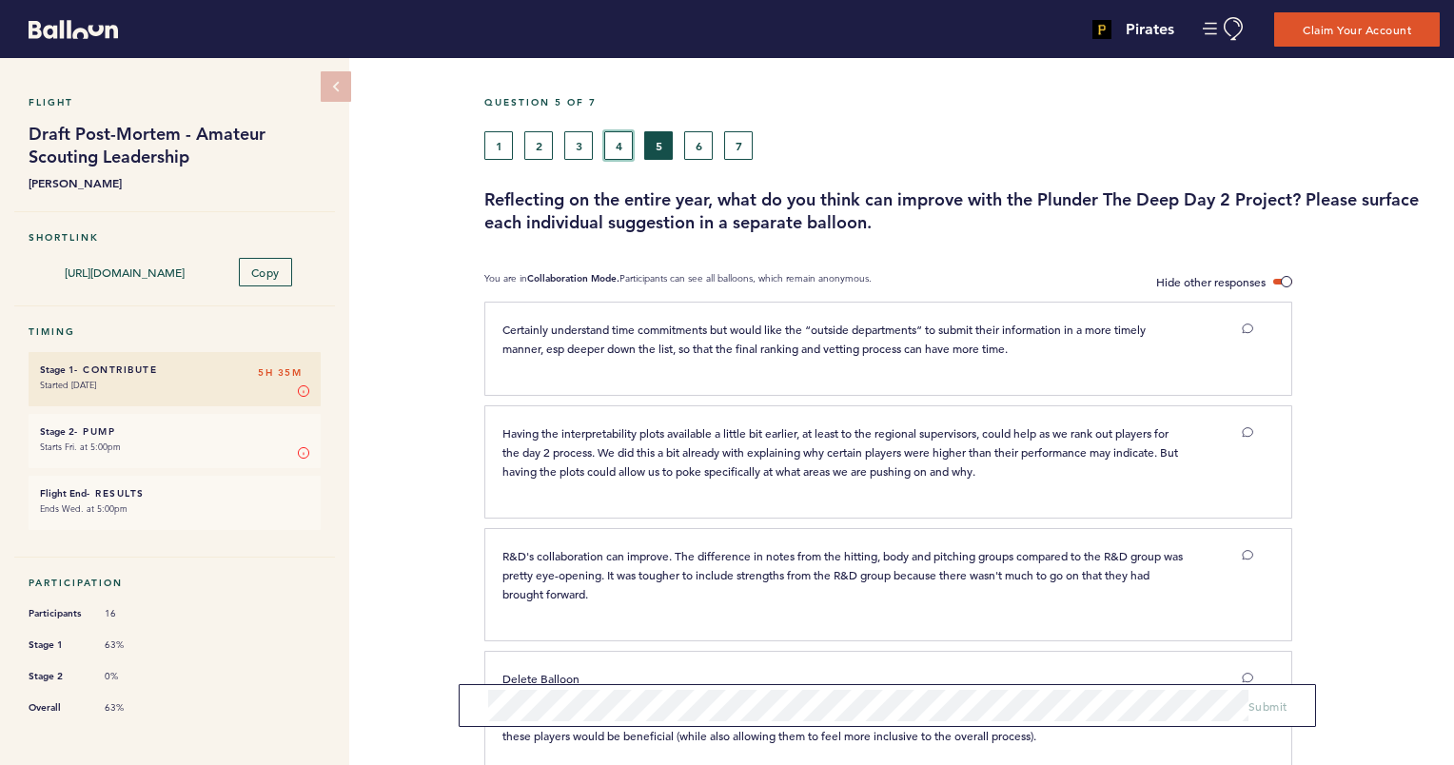
click at [616, 147] on button "4" at bounding box center [618, 145] width 29 height 29
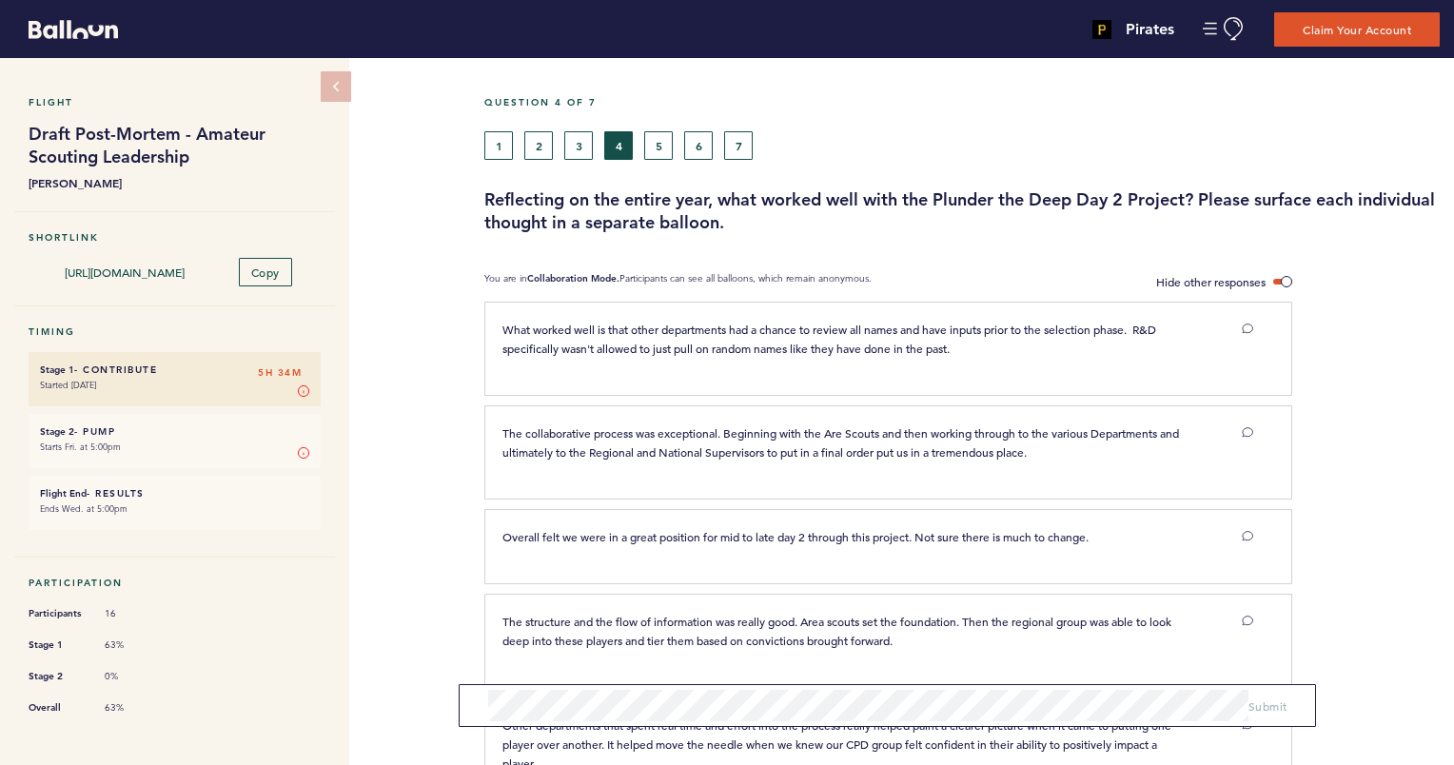
click at [577, 160] on div "Question 4 of 7 1 2 3 4 5 6 7 Reflecting on the entire year, what worked well w…" at bounding box center [968, 165] width 969 height 138
click at [576, 140] on button "3" at bounding box center [578, 145] width 29 height 29
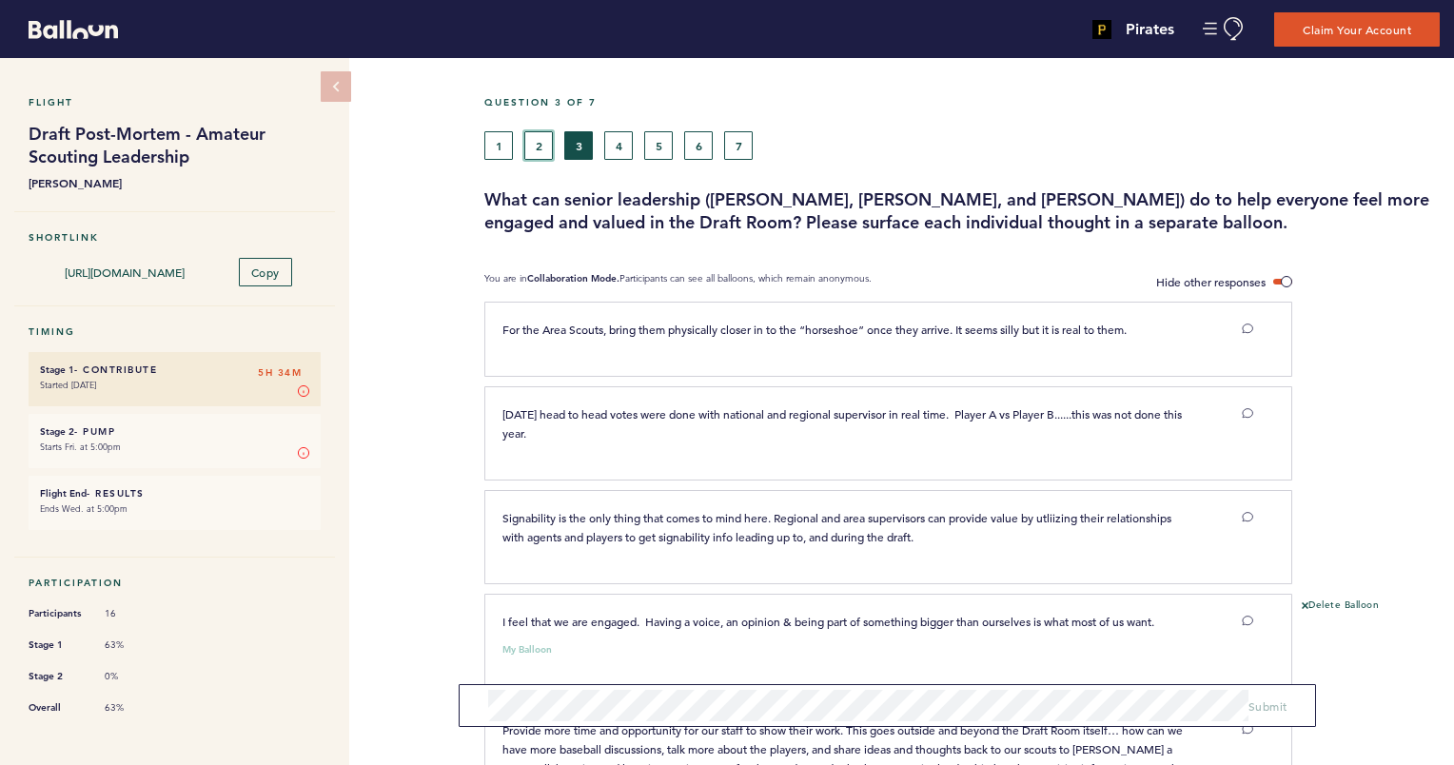
click at [549, 137] on button "2" at bounding box center [538, 145] width 29 height 29
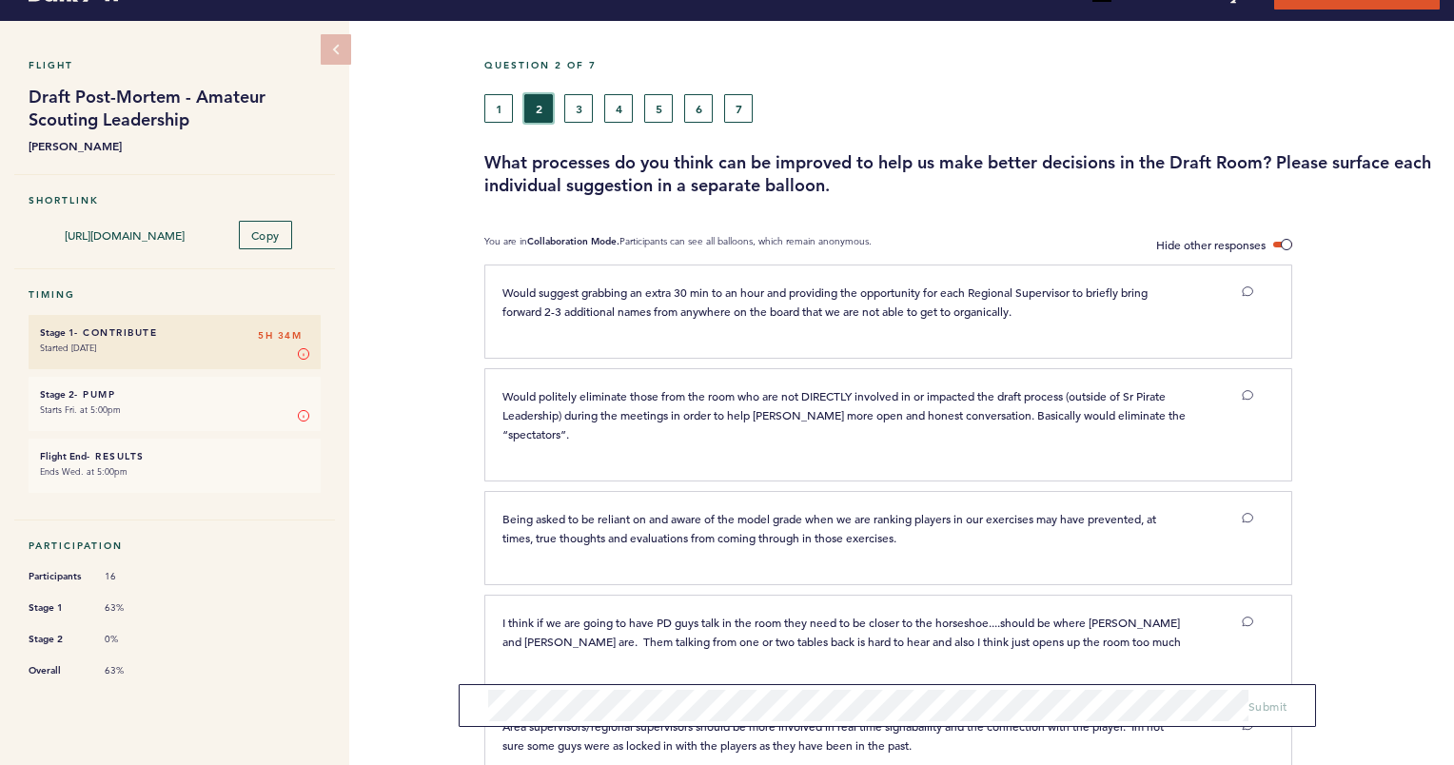
scroll to position [80, 0]
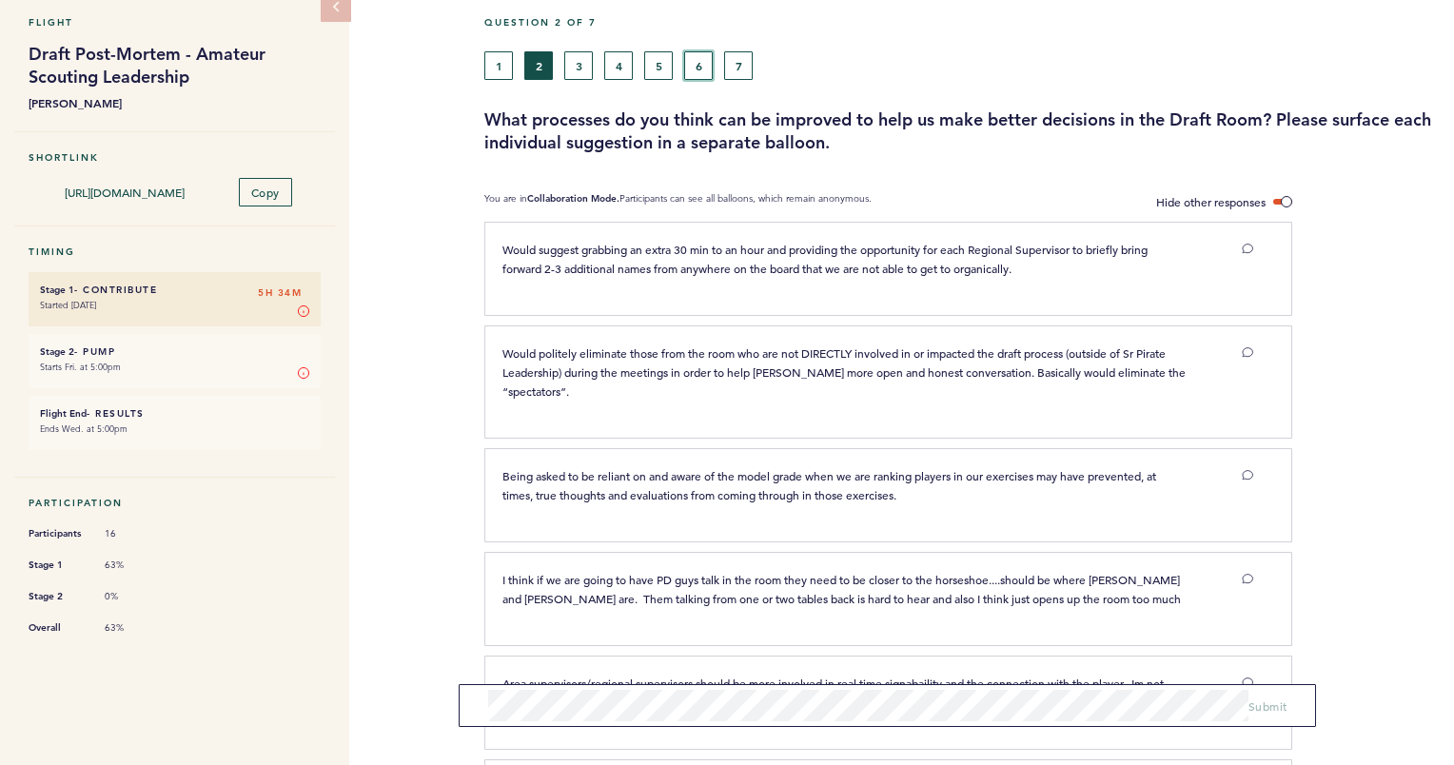
click at [703, 65] on button "6" at bounding box center [698, 65] width 29 height 29
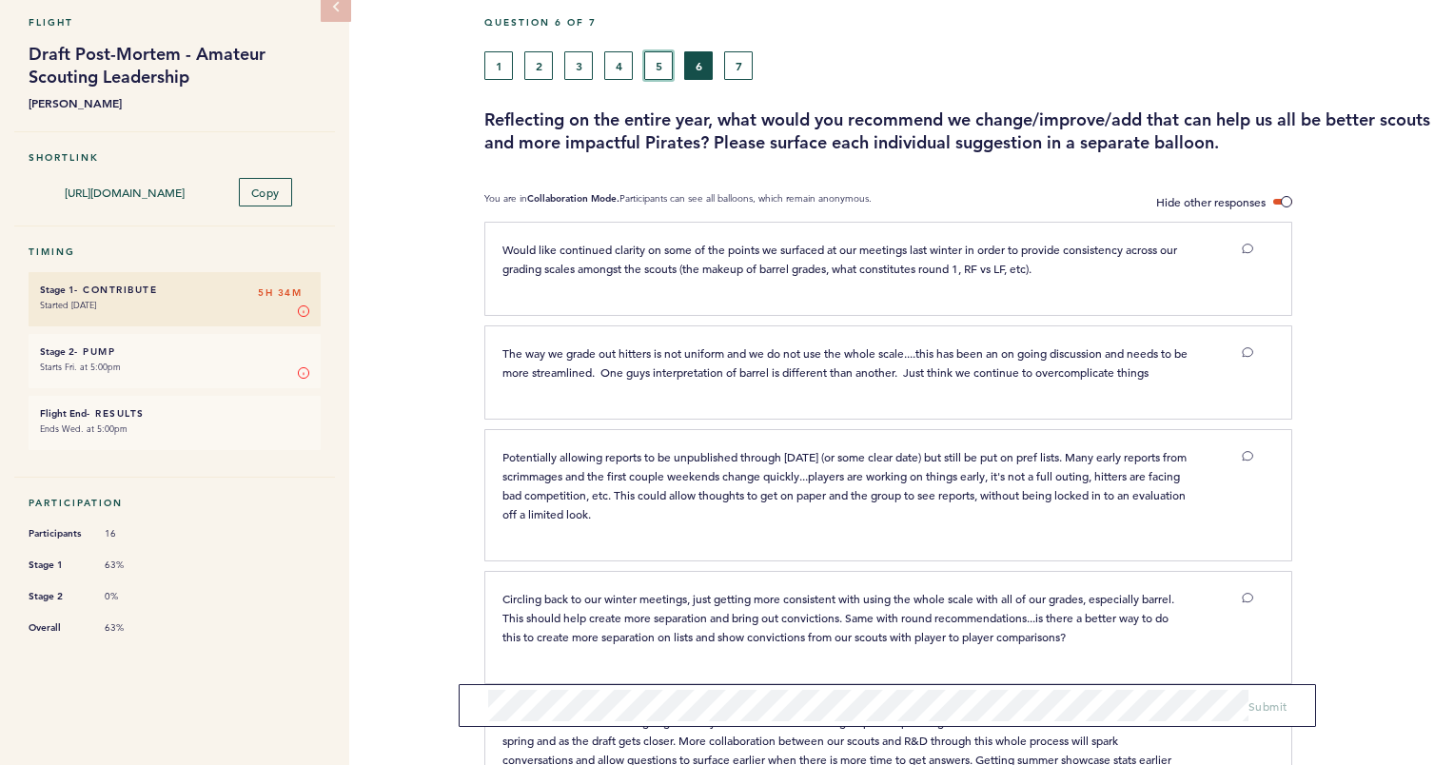
click at [654, 68] on button "5" at bounding box center [658, 65] width 29 height 29
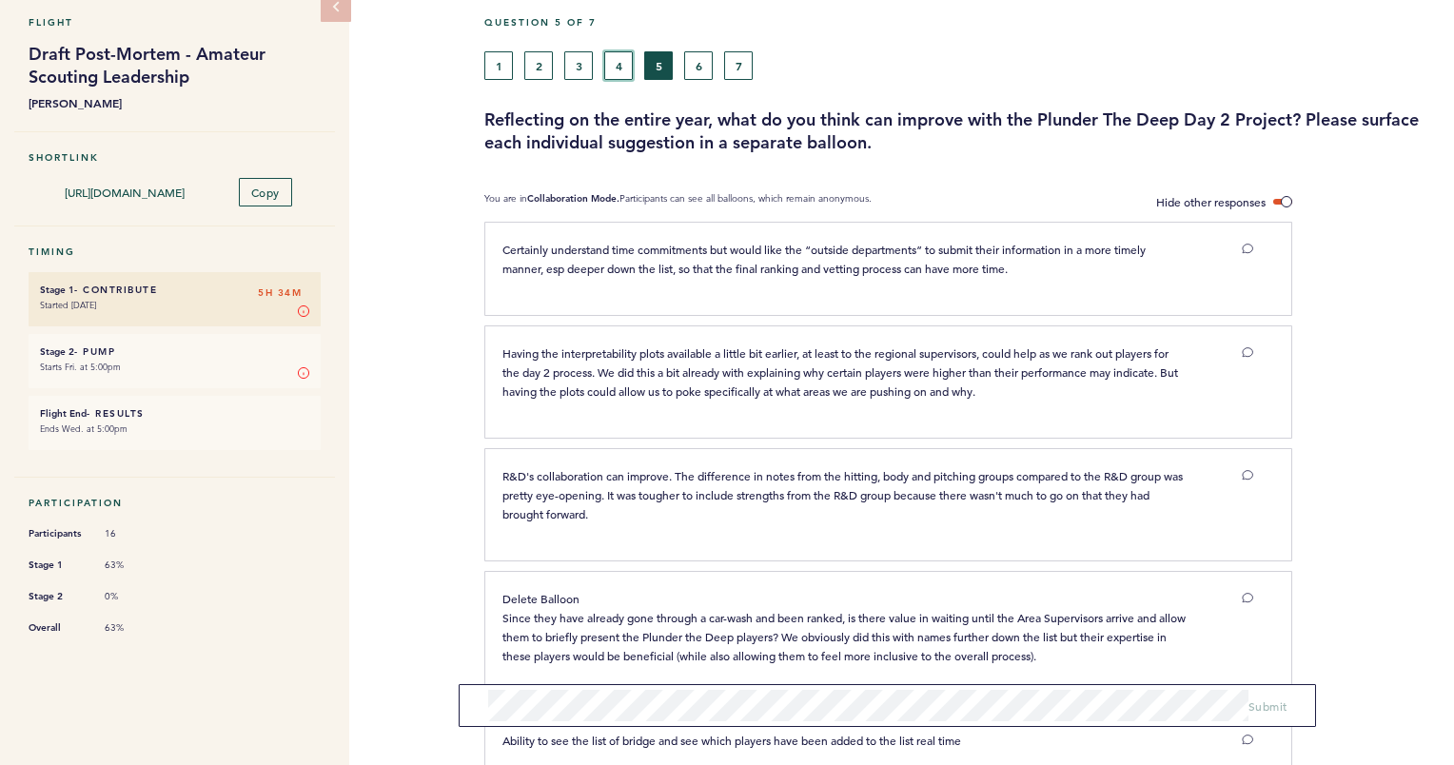
click at [622, 72] on button "4" at bounding box center [618, 65] width 29 height 29
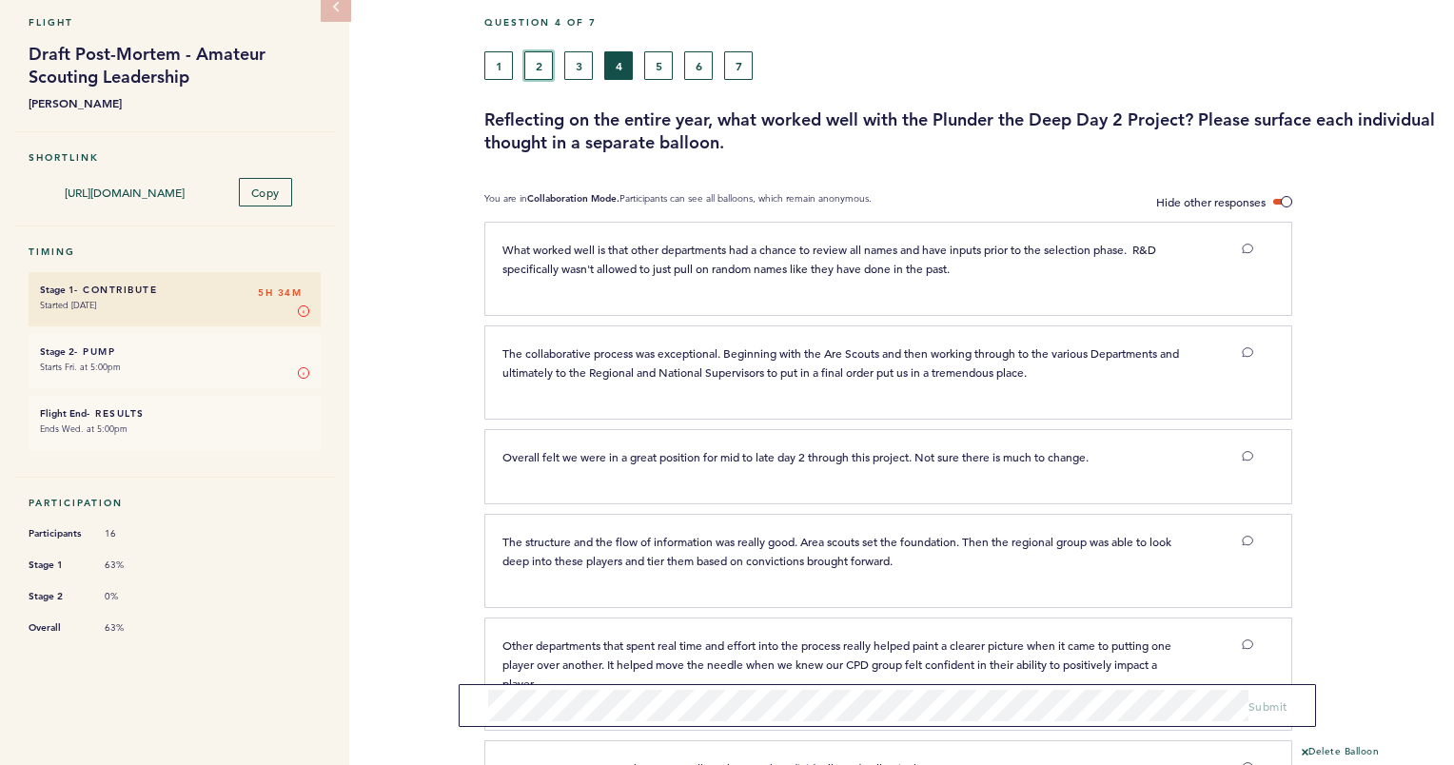
click at [526, 65] on button "2" at bounding box center [538, 65] width 29 height 29
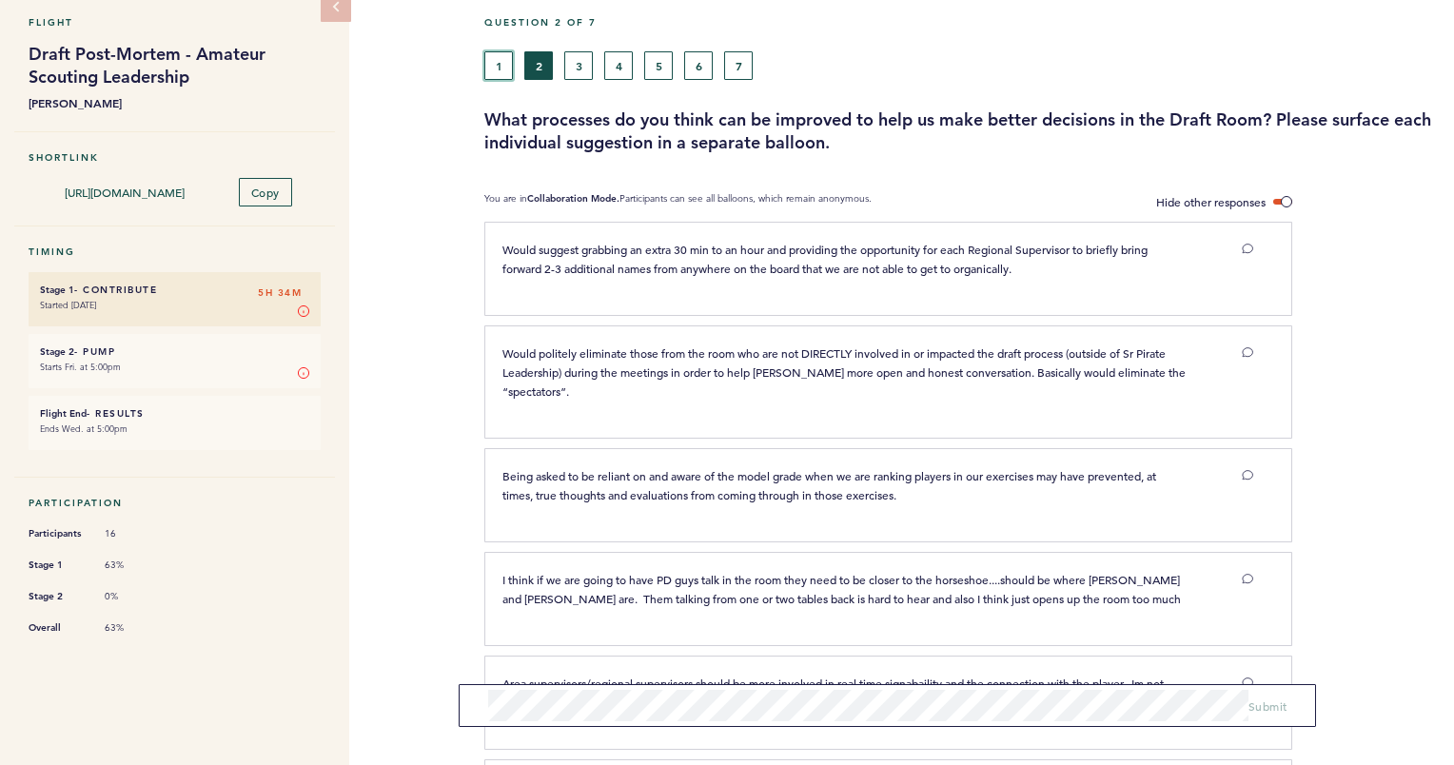
click at [498, 68] on button "1" at bounding box center [498, 65] width 29 height 29
